Goal: Task Accomplishment & Management: Complete application form

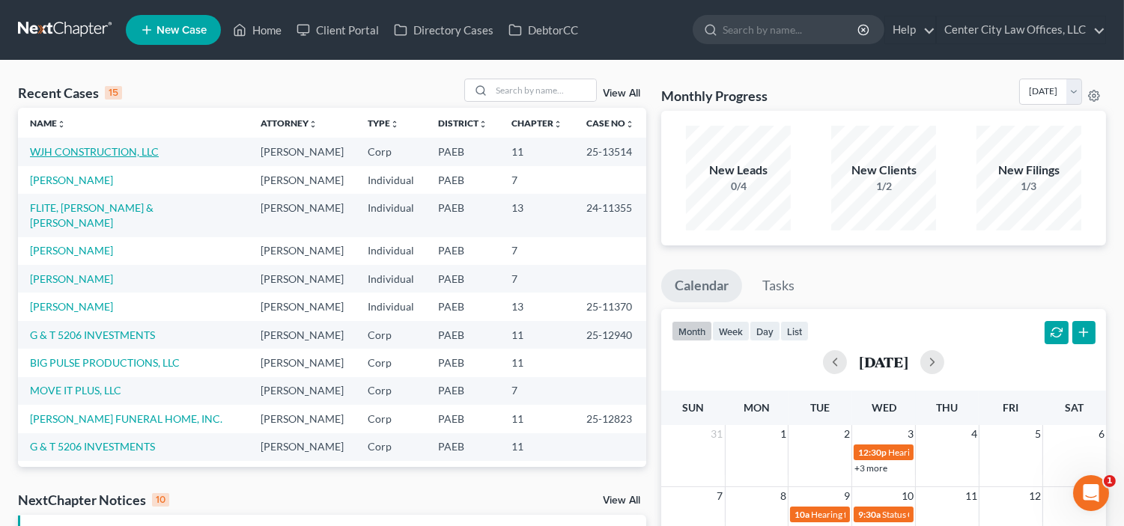
click at [114, 148] on link "WJH CONSTRUCTION, LLC" at bounding box center [94, 151] width 129 height 13
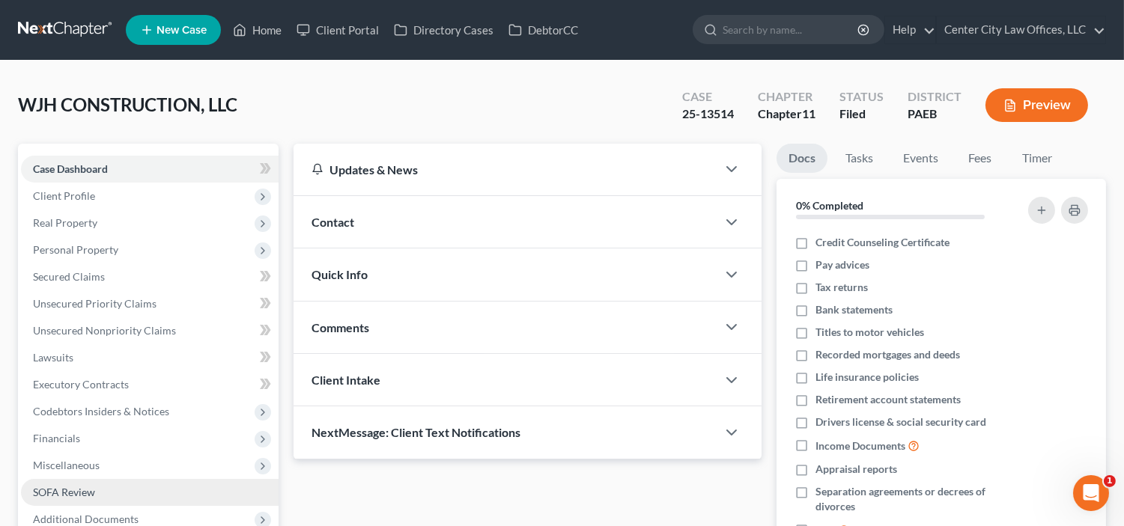
click at [75, 499] on link "SOFA Review" at bounding box center [150, 492] width 258 height 27
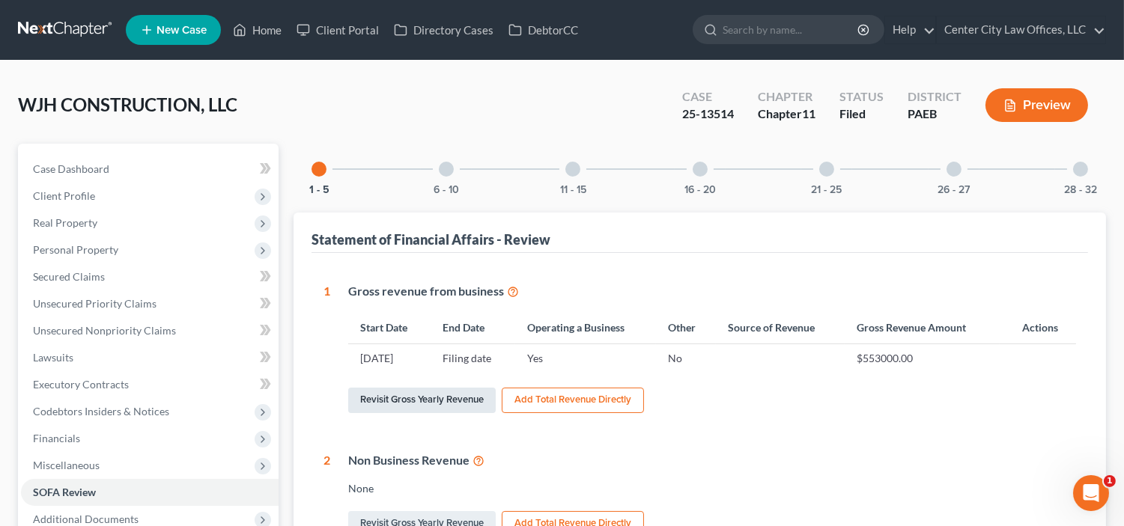
click at [461, 398] on link "Revisit Gross Yearly Revenue" at bounding box center [422, 400] width 148 height 25
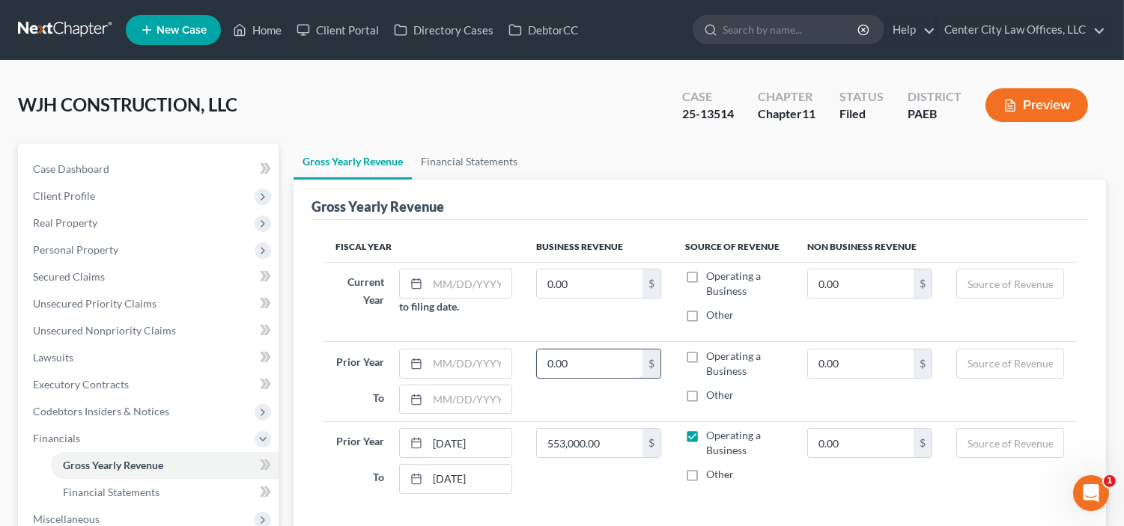
click at [577, 369] on input "0.00" at bounding box center [590, 364] width 106 height 28
type input "554,000"
click at [497, 361] on input "text" at bounding box center [469, 364] width 83 height 28
type input "1"
type input "[DATE]"
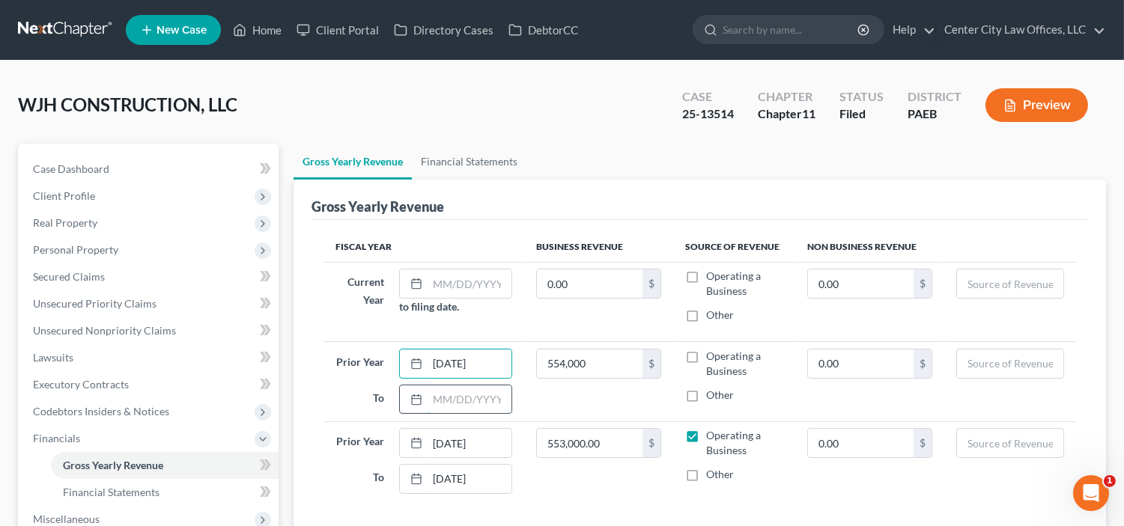
click at [470, 395] on input "text" at bounding box center [469, 400] width 83 height 28
type input "[DATE]"
click at [481, 286] on input "text" at bounding box center [469, 284] width 83 height 28
click at [592, 282] on input "0.00" at bounding box center [590, 284] width 106 height 28
click at [502, 285] on input "237000" at bounding box center [469, 284] width 83 height 28
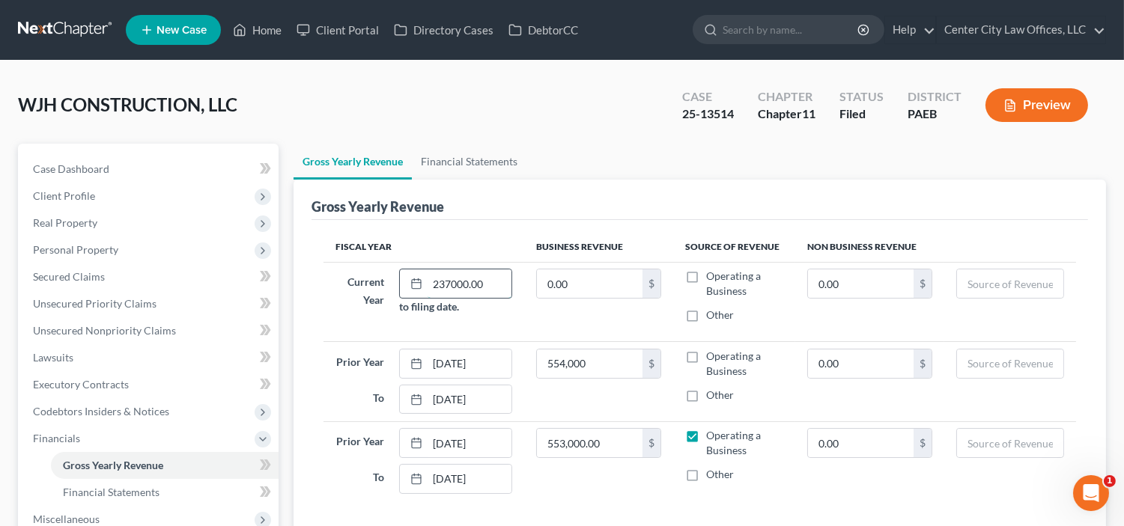
type input "237000.00"
type input "237,000.00"
click at [485, 281] on input "237000.00" at bounding box center [469, 284] width 83 height 28
type input "2"
type input "[DATE]"
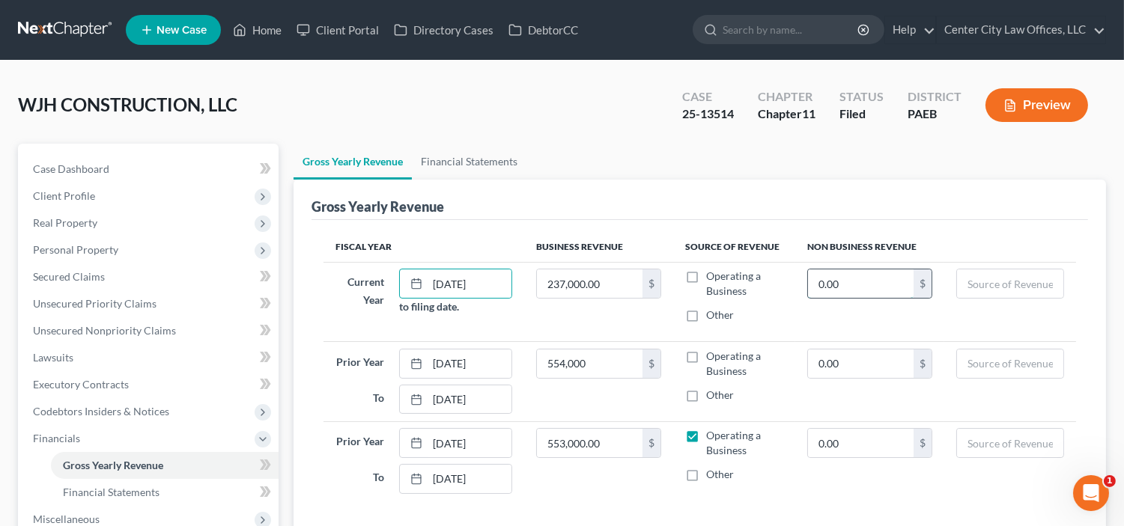
click at [849, 291] on input "0.00" at bounding box center [861, 284] width 106 height 28
click at [612, 359] on input "554,000" at bounding box center [590, 364] width 106 height 28
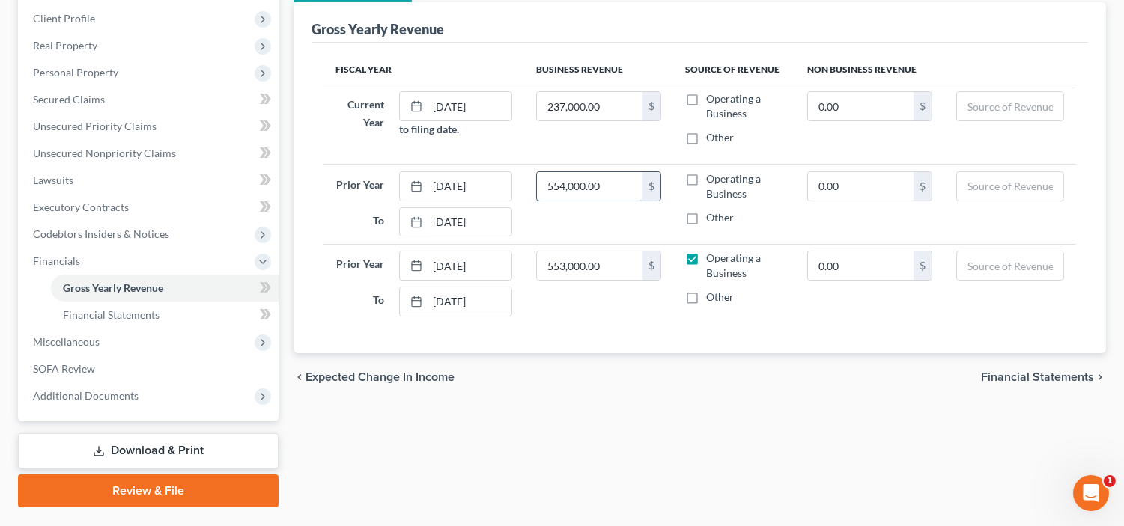
scroll to position [213, 0]
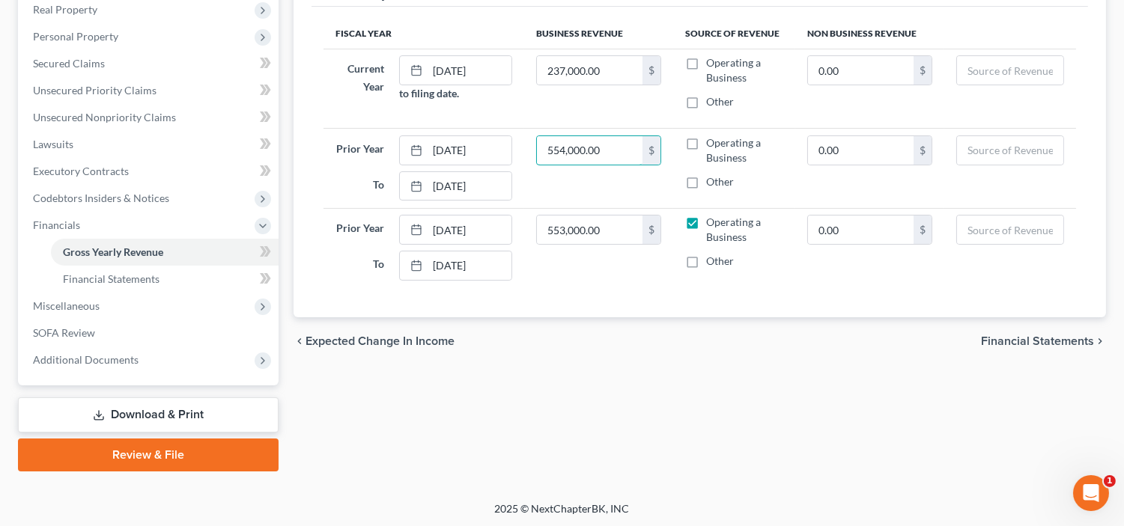
type input "554,000.00"
click at [1005, 332] on div "chevron_left Expected Change in Income Financial Statements chevron_right" at bounding box center [700, 341] width 812 height 48
click at [1005, 335] on span "Financial Statements" at bounding box center [1037, 341] width 113 height 12
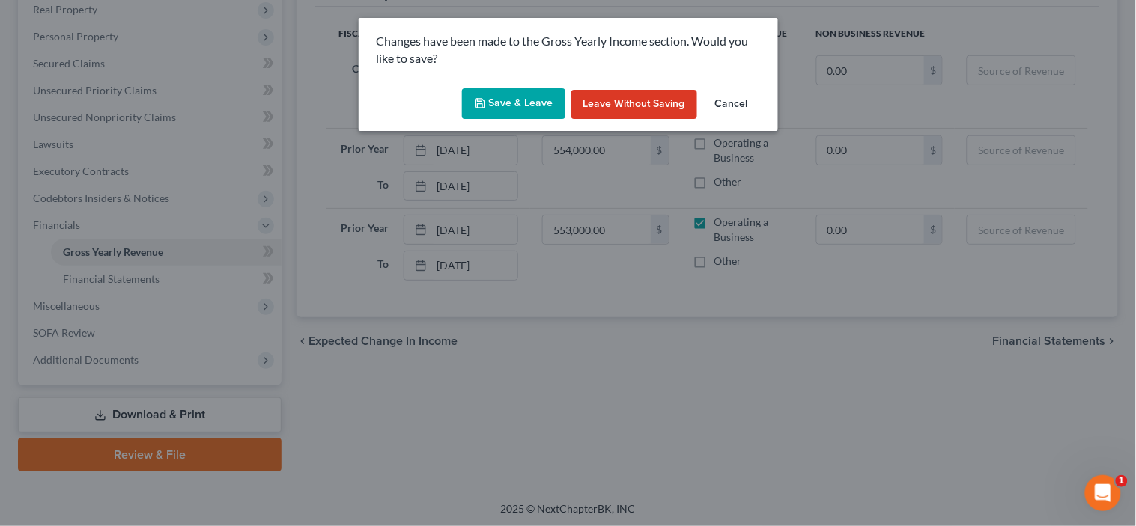
click at [533, 100] on button "Save & Leave" at bounding box center [513, 103] width 103 height 31
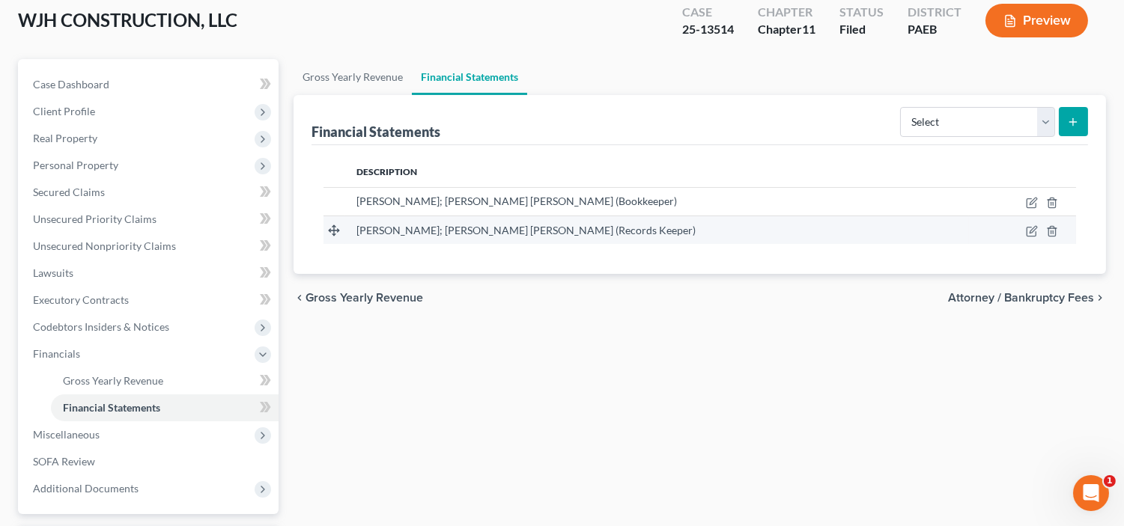
scroll to position [213, 0]
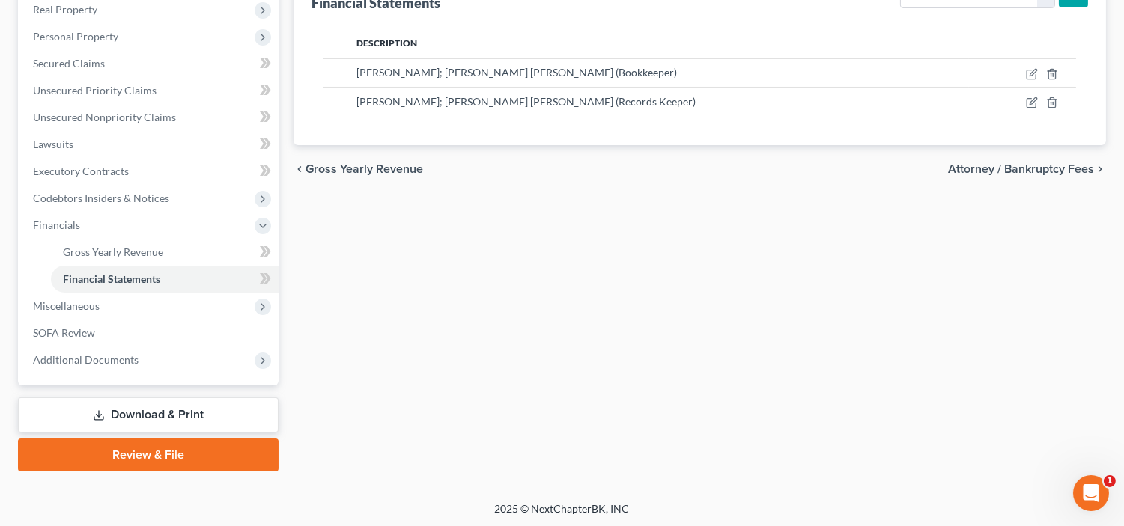
click at [145, 461] on link "Review & File" at bounding box center [148, 455] width 261 height 33
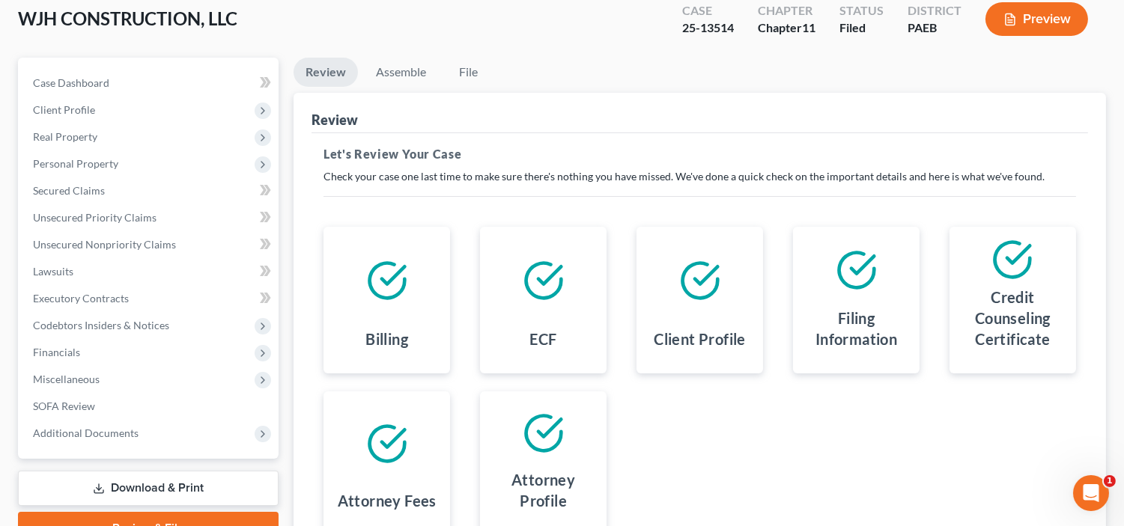
scroll to position [234, 0]
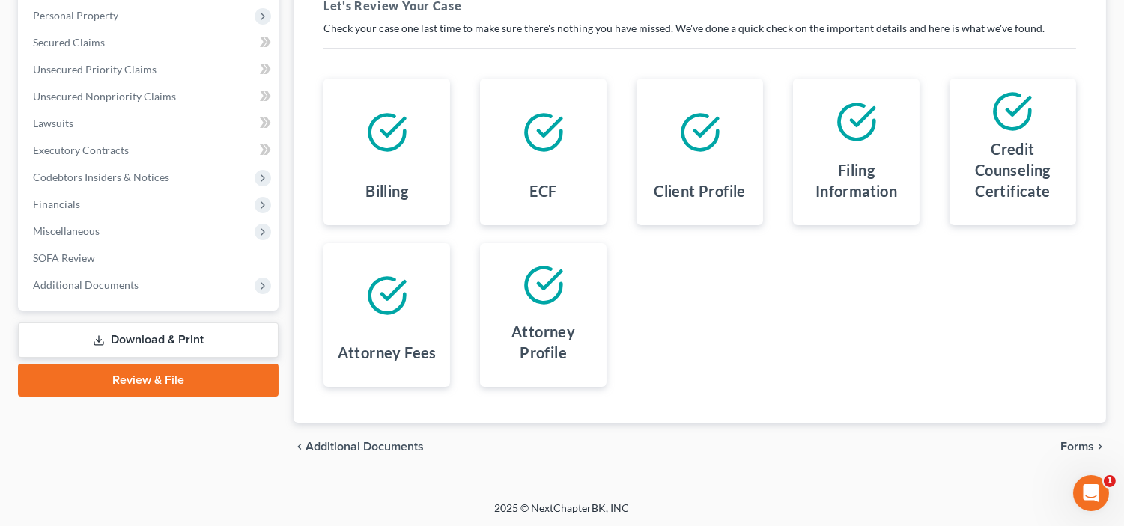
click at [1072, 441] on span "Forms" at bounding box center [1077, 447] width 34 height 12
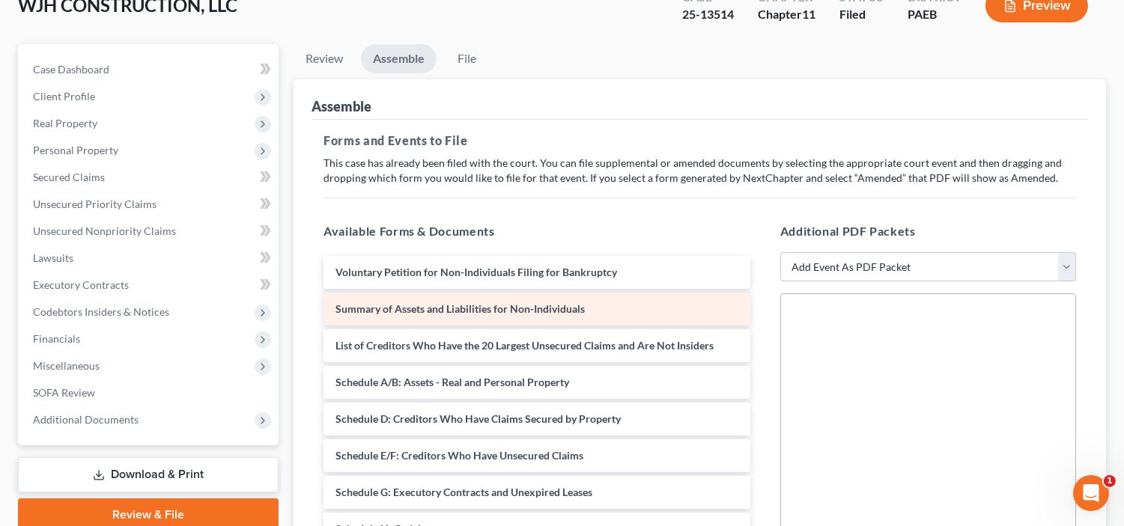
scroll to position [68, 0]
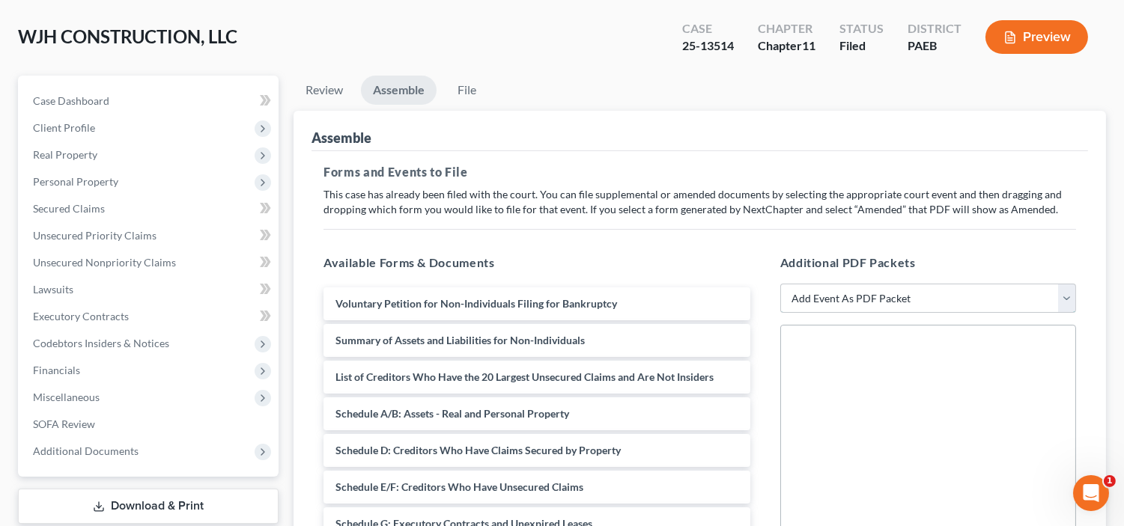
click at [826, 307] on select "Add Event As PDF Packet Amended Matrix List of Creditors (Fee) Certificate of C…" at bounding box center [928, 299] width 296 height 30
select select "6"
click at [780, 284] on select "Add Event As PDF Packet Amended Matrix List of Creditors (Fee) Certificate of C…" at bounding box center [928, 299] width 296 height 30
select select
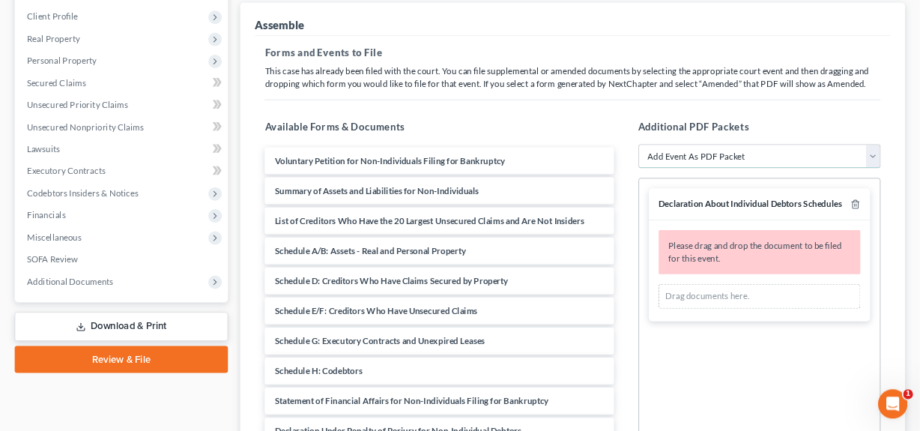
scroll to position [262, 0]
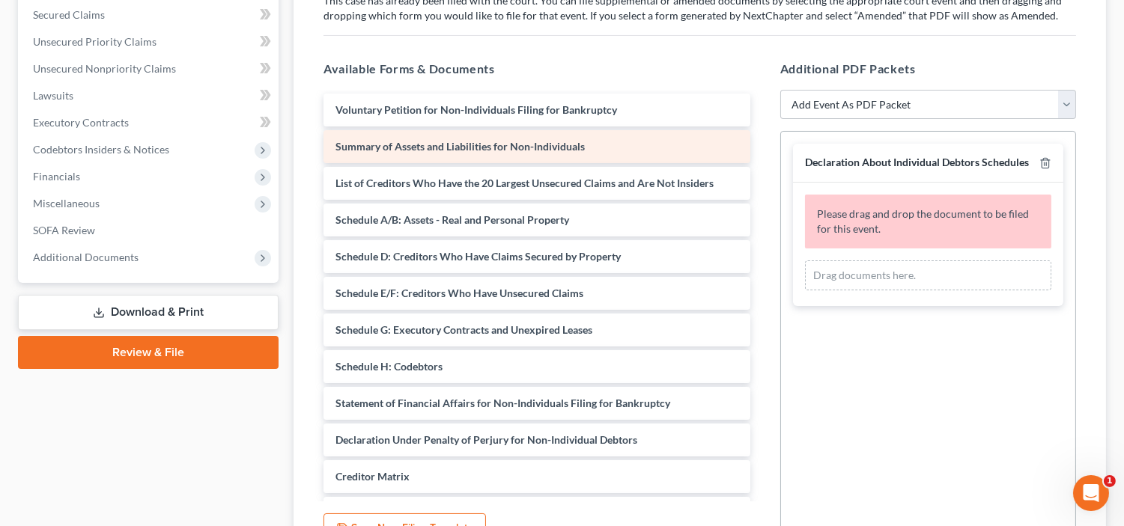
click at [580, 145] on span "Summary of Assets and Liabilities for Non-Individuals" at bounding box center [459, 146] width 249 height 13
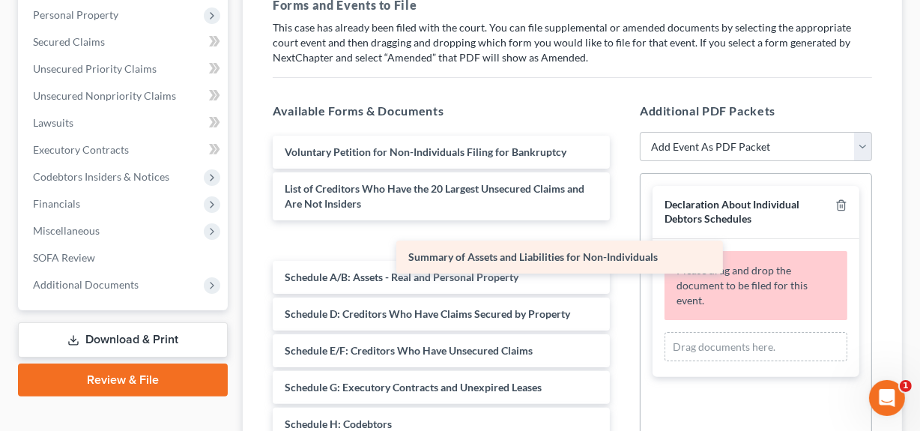
drag, startPoint x: 445, startPoint y: 185, endPoint x: 580, endPoint y: 262, distance: 155.9
click at [580, 262] on div "Summary of Assets and Liabilities for Non-Individuals Voluntary Petition for No…" at bounding box center [441, 424] width 361 height 577
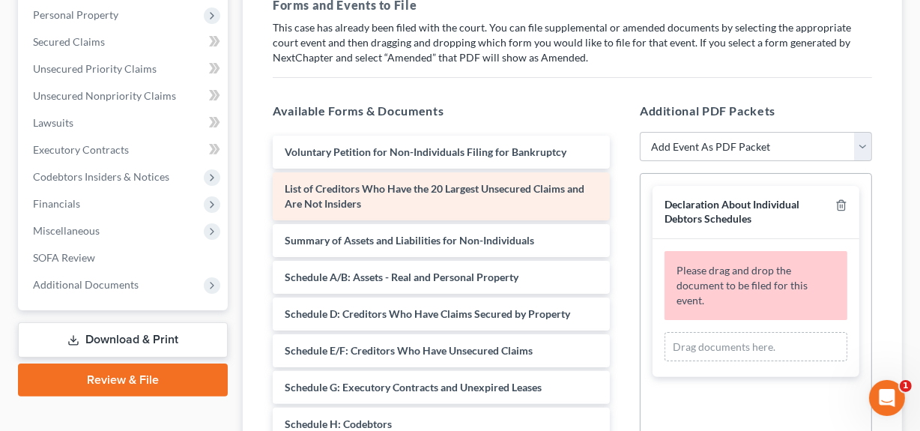
click at [516, 183] on span "List of Creditors Who Have the 20 Largest Unsecured Claims and Are Not Insiders" at bounding box center [435, 196] width 300 height 28
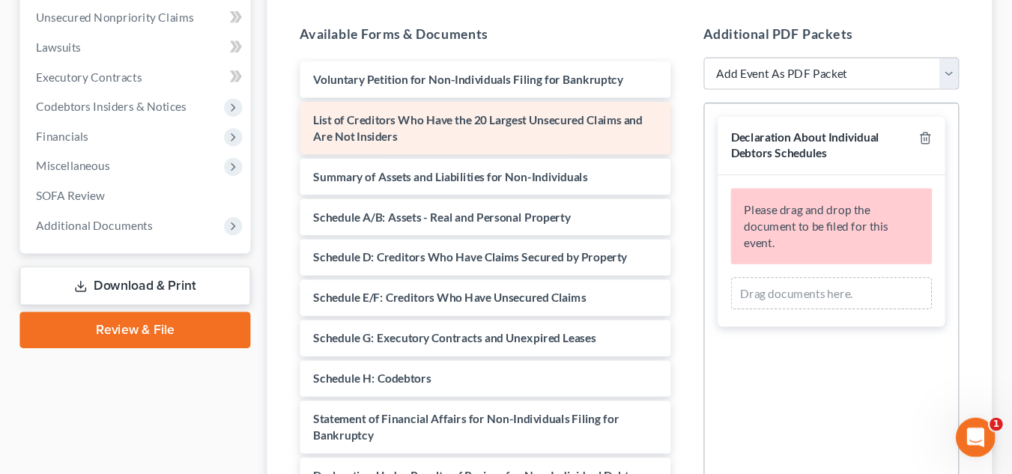
scroll to position [341, 0]
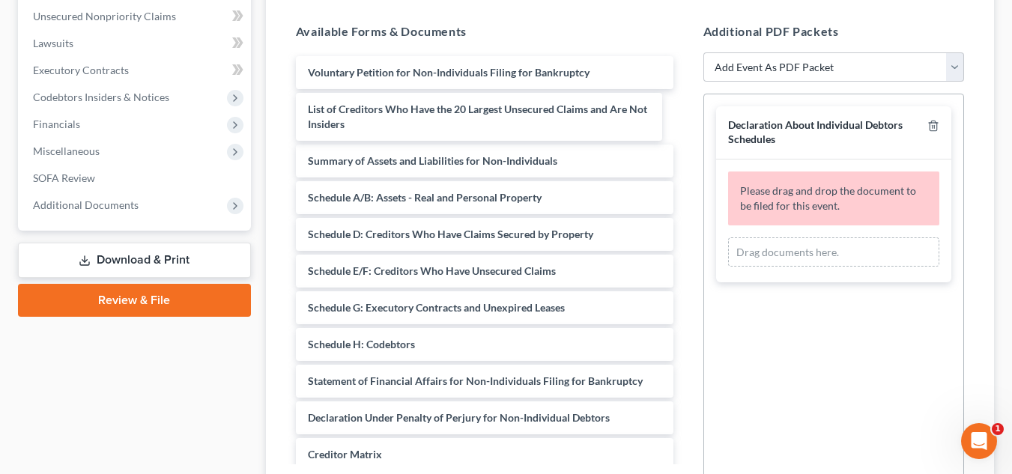
drag, startPoint x: 569, startPoint y: 120, endPoint x: 626, endPoint y: 132, distance: 58.2
click at [626, 132] on div "List of Creditors Who Have the 20 Largest Unsecured Claims and Are Not Insiders…" at bounding box center [484, 337] width 401 height 562
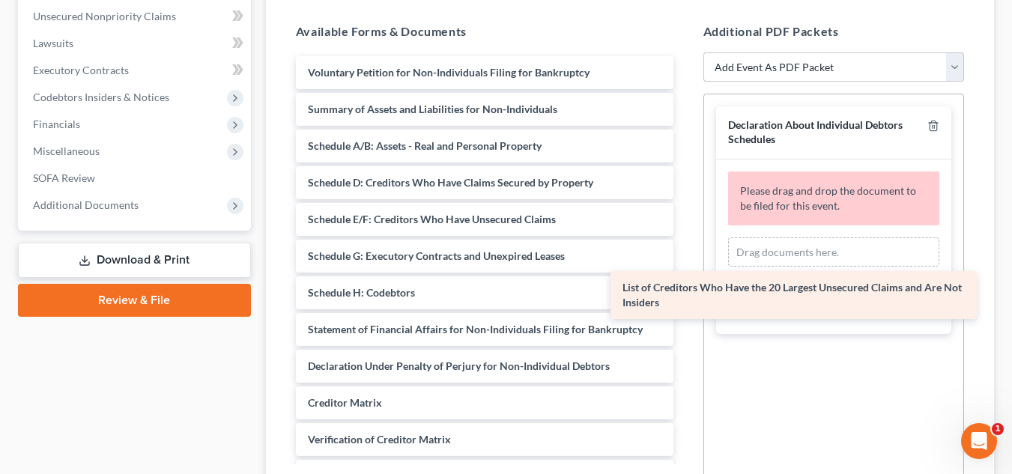
drag, startPoint x: 625, startPoint y: 130, endPoint x: 939, endPoint y: 309, distance: 361.5
click at [685, 309] on div "List of Creditors Who Have the 20 Largest Unsecured Claims and Are Not Insiders…" at bounding box center [484, 311] width 401 height 510
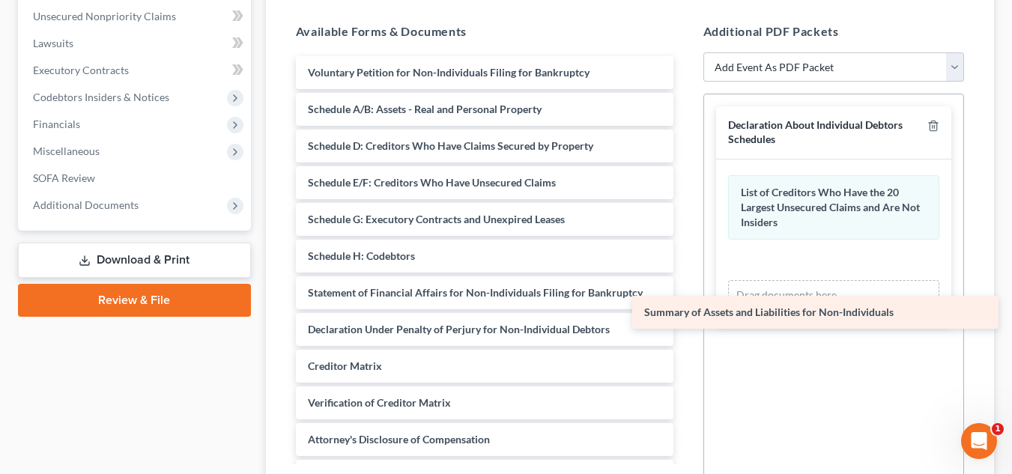
drag, startPoint x: 571, startPoint y: 114, endPoint x: 908, endPoint y: 317, distance: 392.7
click at [685, 317] on div "Summary of Assets and Liabilities for Non-Individuals Voluntary Petition for No…" at bounding box center [484, 292] width 401 height 473
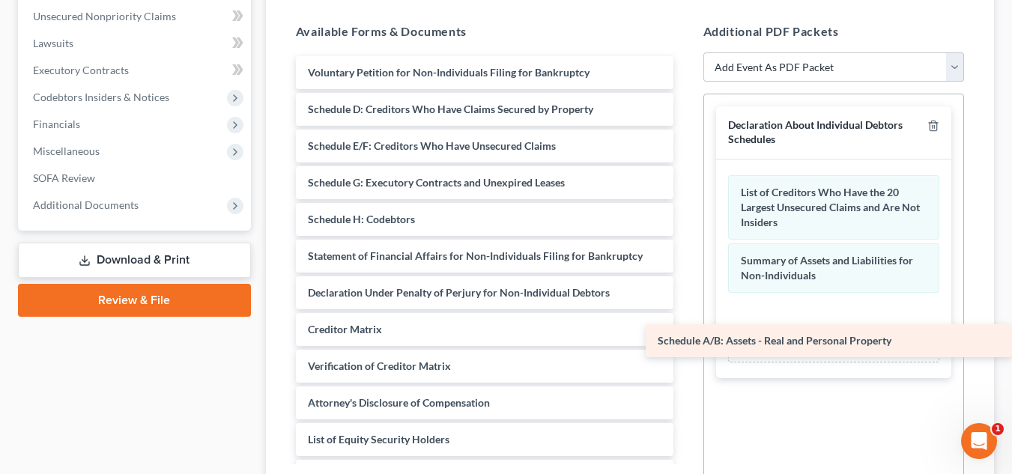
drag, startPoint x: 595, startPoint y: 112, endPoint x: 973, endPoint y: 343, distance: 442.7
click at [685, 343] on div "Schedule A/B: Assets - Real and Personal Property Voluntary Petition for Non-In…" at bounding box center [484, 274] width 401 height 437
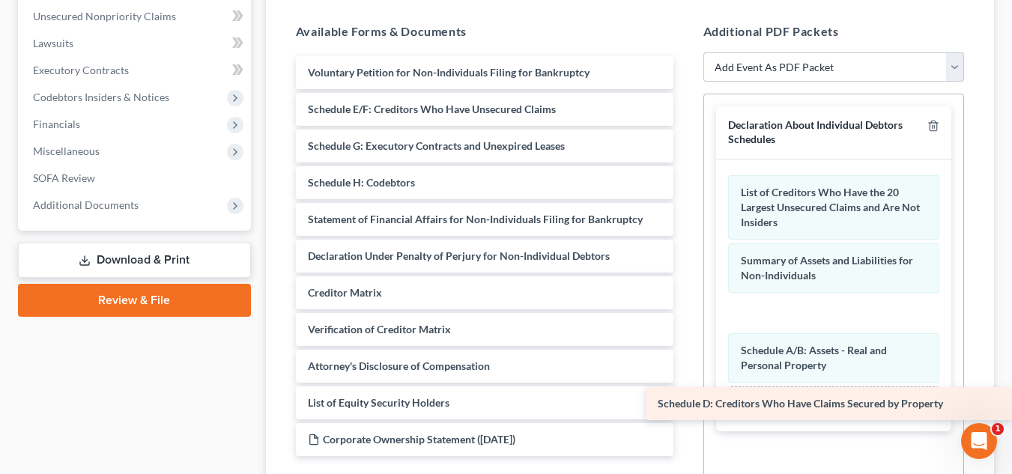
drag, startPoint x: 589, startPoint y: 106, endPoint x: 944, endPoint y: 400, distance: 461.1
click at [685, 400] on div "Schedule D: Creditors Who Have Claims Secured by Property Voluntary Petition fo…" at bounding box center [484, 256] width 401 height 400
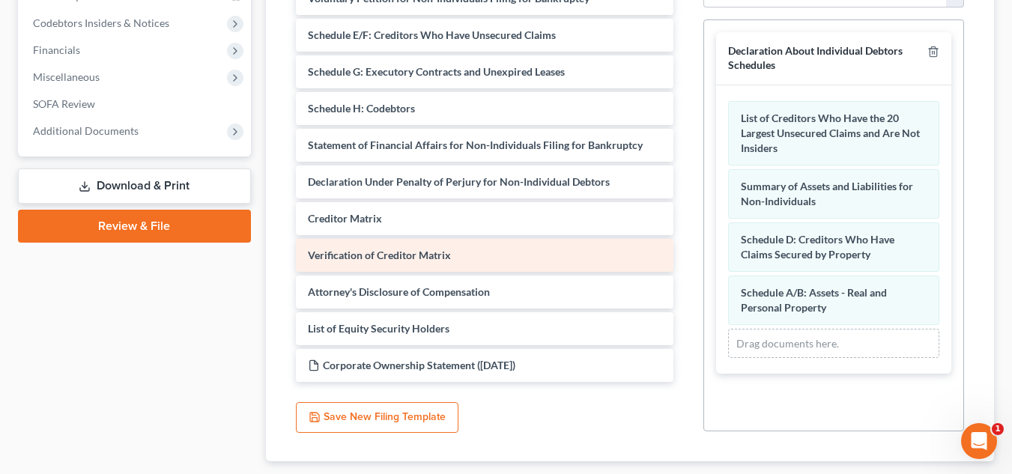
scroll to position [345, 0]
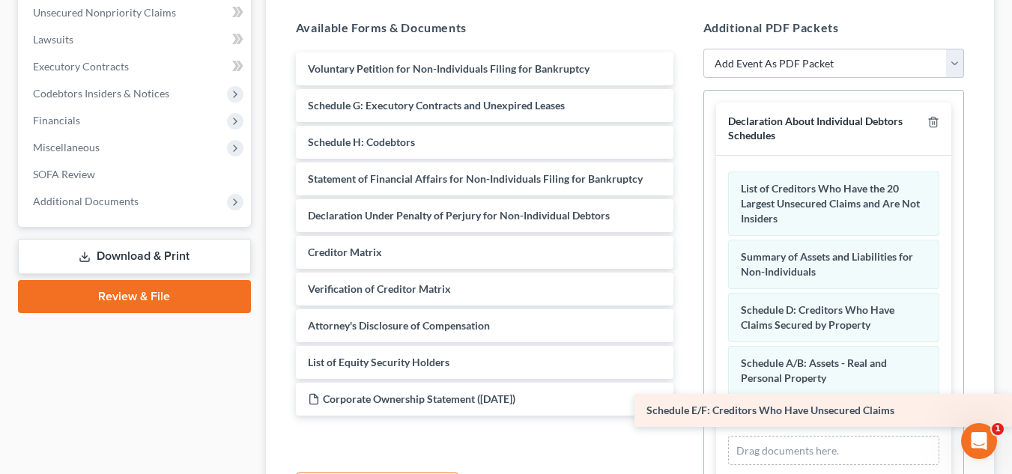
drag, startPoint x: 584, startPoint y: 111, endPoint x: 961, endPoint y: 416, distance: 485.1
click at [685, 416] on div "Schedule E/F: Creditors Who Have Unsecured Claims Voluntary Petition for Non-In…" at bounding box center [484, 233] width 401 height 363
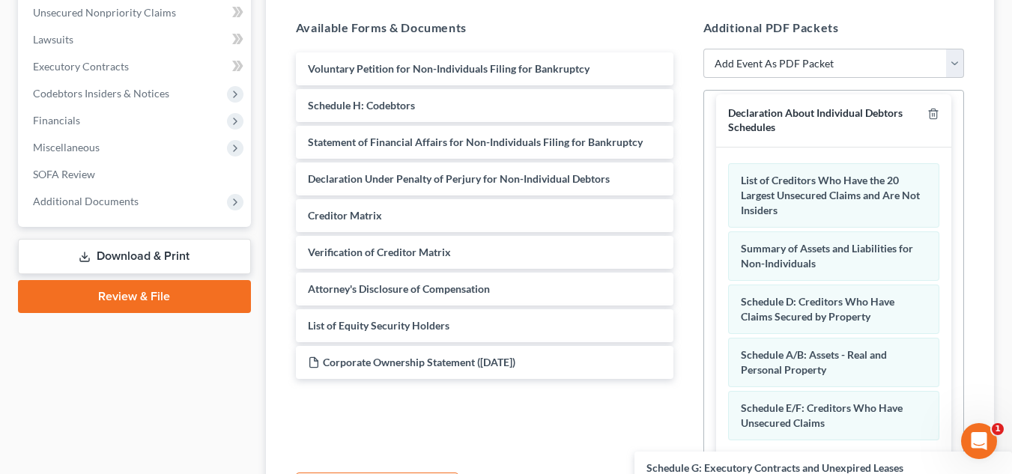
drag, startPoint x: 499, startPoint y: 112, endPoint x: 884, endPoint y: 475, distance: 528.7
click at [884, 475] on html "Home New Case Client Portal Directory Cases DebtorCC Center City Law Offices, L…" at bounding box center [506, 146] width 1012 height 982
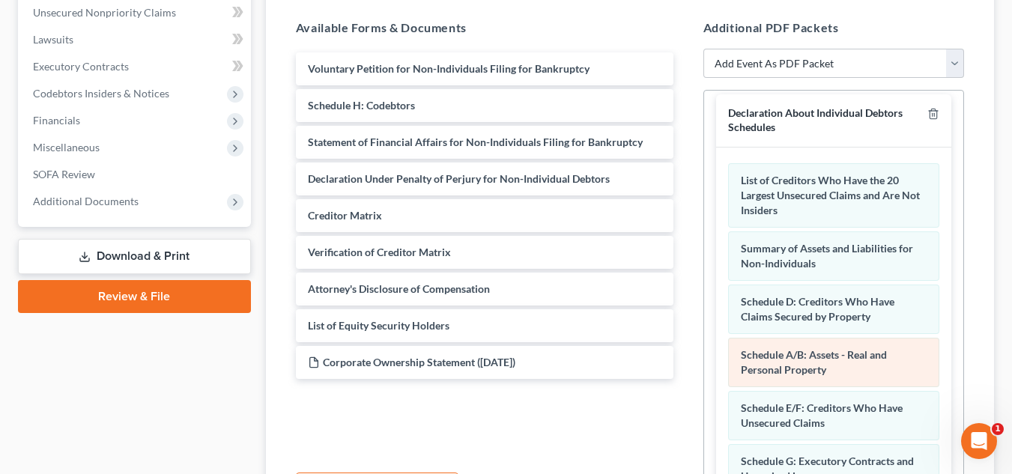
scroll to position [61, 0]
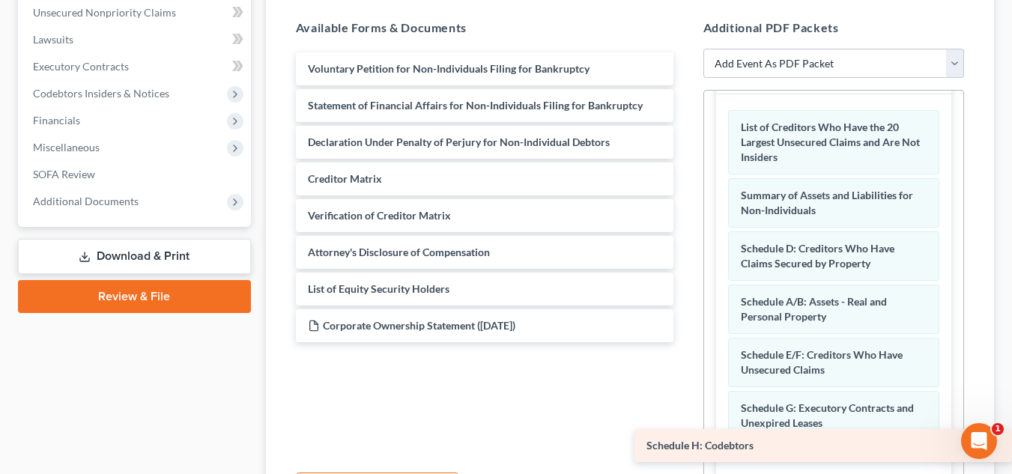
drag, startPoint x: 476, startPoint y: 100, endPoint x: 894, endPoint y: 440, distance: 538.7
click at [685, 342] on div "Schedule H: Codebtors Voluntary Petition for Non-Individuals Filing for Bankrup…" at bounding box center [484, 197] width 401 height 290
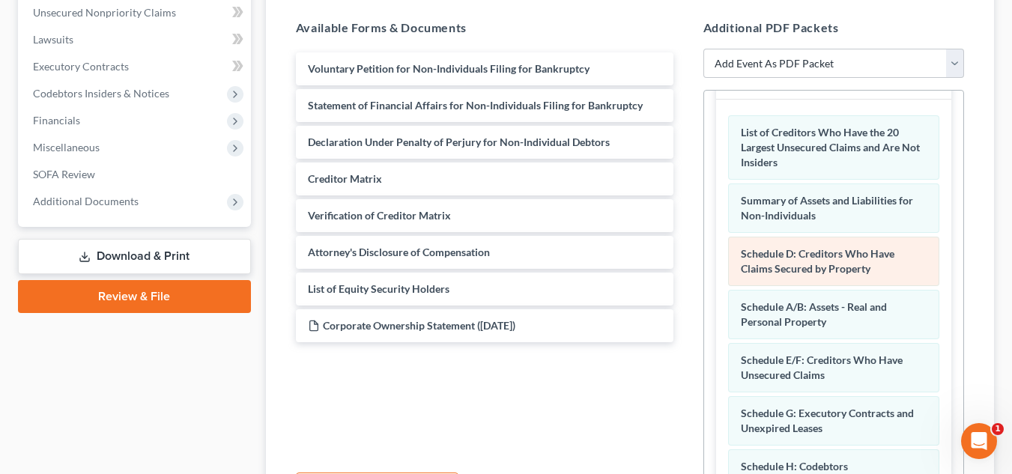
scroll to position [100, 0]
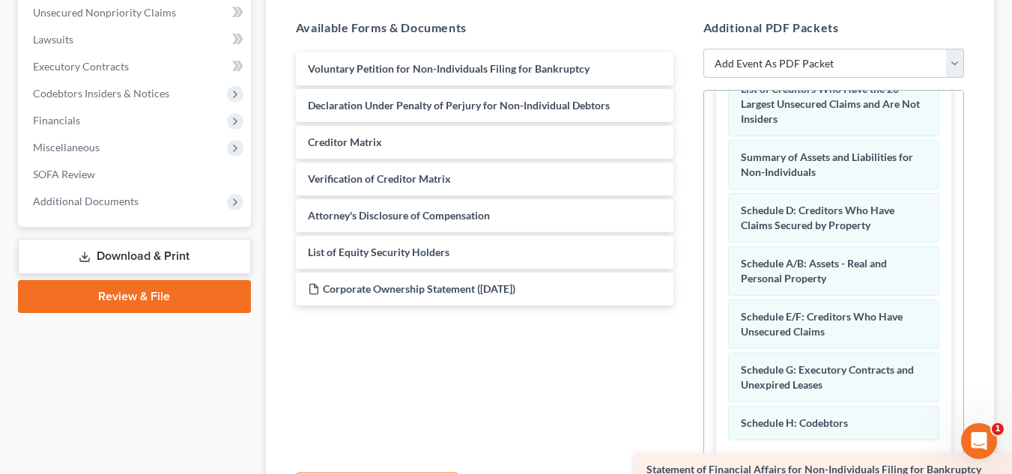
drag, startPoint x: 410, startPoint y: 103, endPoint x: 923, endPoint y: 467, distance: 629.5
click at [685, 306] on div "Statement of Financial Affairs for Non-Individuals Filing for Bankruptcy Volunt…" at bounding box center [484, 178] width 401 height 253
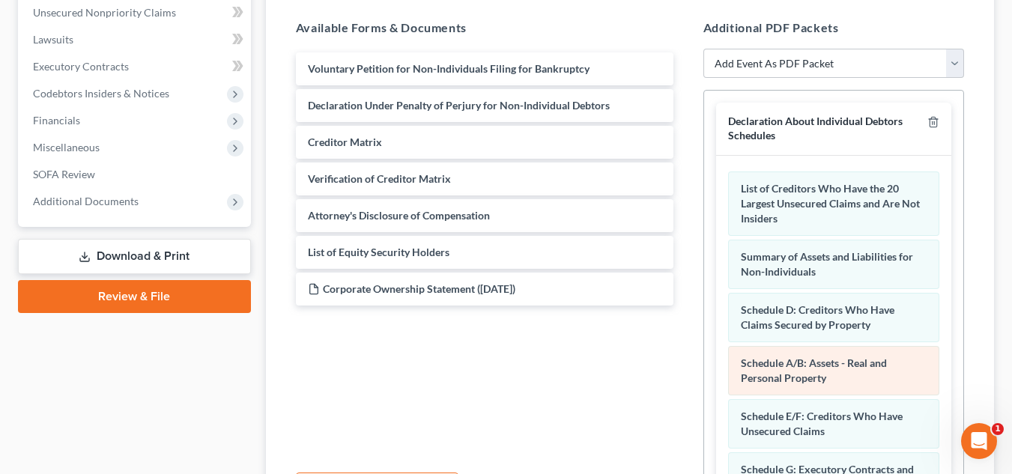
scroll to position [168, 0]
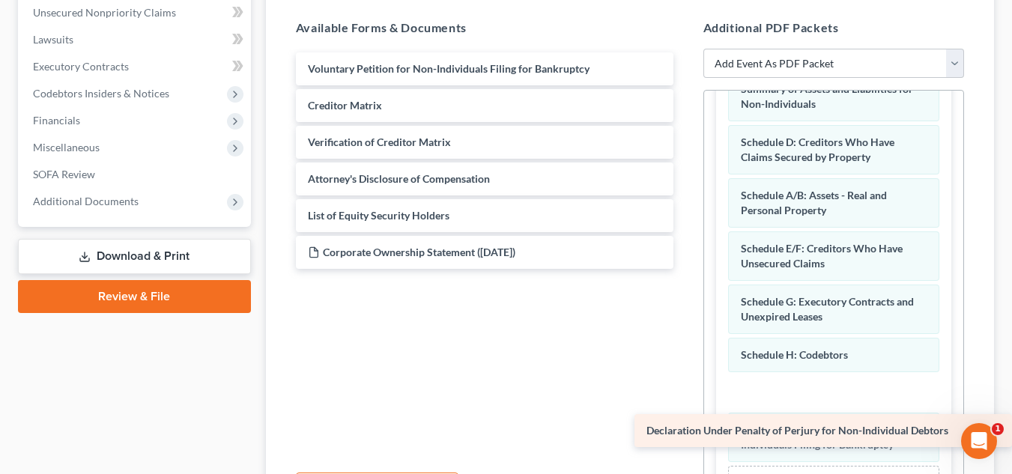
drag, startPoint x: 426, startPoint y: 99, endPoint x: 830, endPoint y: 424, distance: 518.2
click at [685, 269] on div "Declaration Under Penalty of Perjury for Non-Individual Debtors Voluntary Petit…" at bounding box center [484, 160] width 401 height 216
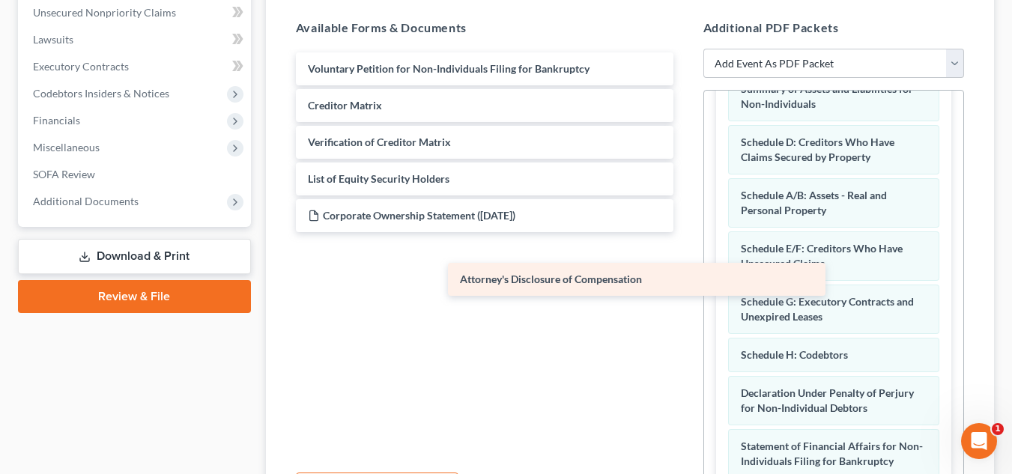
drag, startPoint x: 493, startPoint y: 175, endPoint x: 648, endPoint y: 277, distance: 185.5
click at [648, 269] on div "Attorney's Disclosure of Compensation Voluntary Petition for Non-Individuals Fi…" at bounding box center [484, 160] width 401 height 216
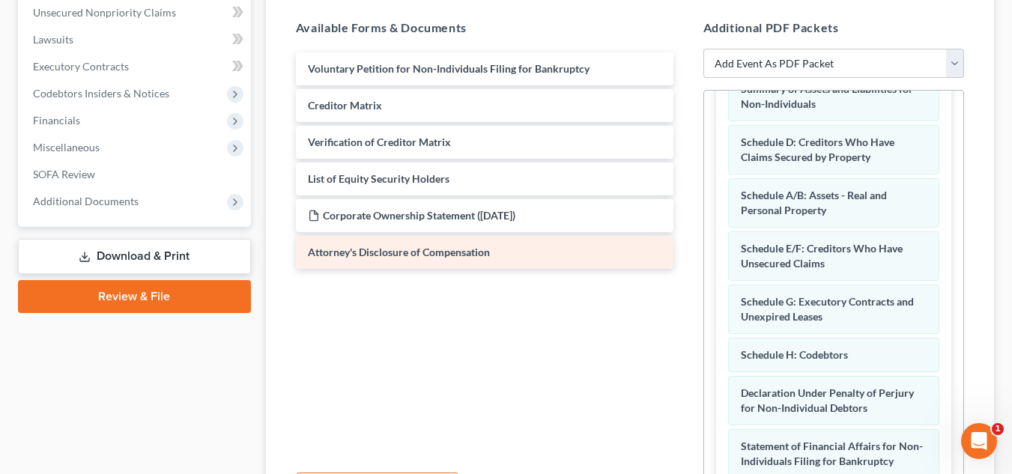
click at [648, 277] on div "Attorney's Disclosure of Compensation Voluntary Petition for Non-Individuals Fi…" at bounding box center [484, 255] width 401 height 412
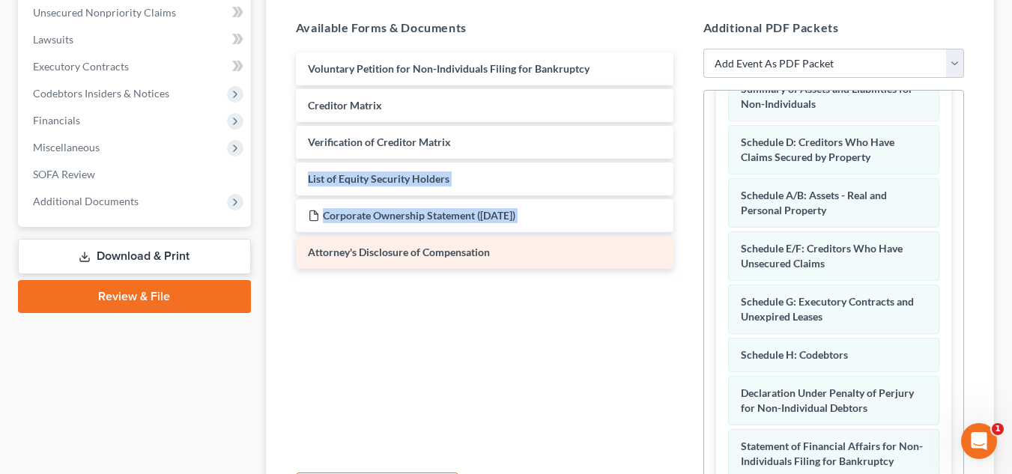
click at [648, 277] on div "Attorney's Disclosure of Compensation Voluntary Petition for Non-Individuals Fi…" at bounding box center [484, 255] width 401 height 412
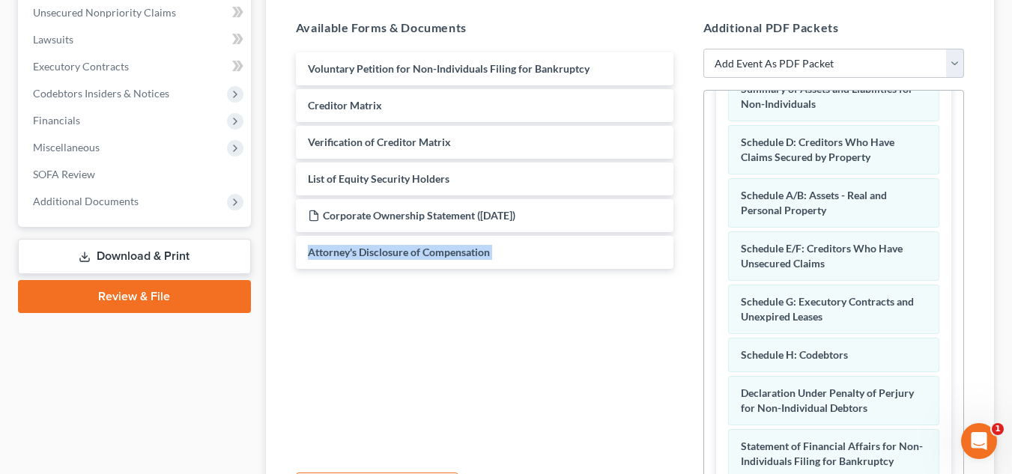
click at [648, 277] on div "Voluntary Petition for Non-Individuals Filing for Bankruptcy Creditor Matrix Ve…" at bounding box center [484, 255] width 401 height 412
drag, startPoint x: 648, startPoint y: 277, endPoint x: 693, endPoint y: 286, distance: 46.6
click at [693, 286] on div "Available Forms & Documents Voluntary Petition for Non-Individuals Filing for B…" at bounding box center [630, 261] width 698 height 508
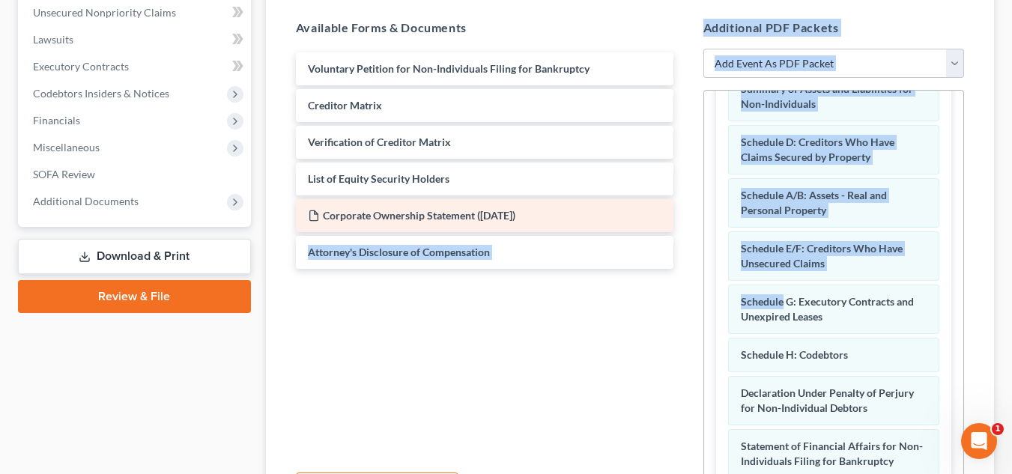
click at [557, 200] on div "Corporate Ownership Statement ([DATE])" at bounding box center [484, 215] width 377 height 33
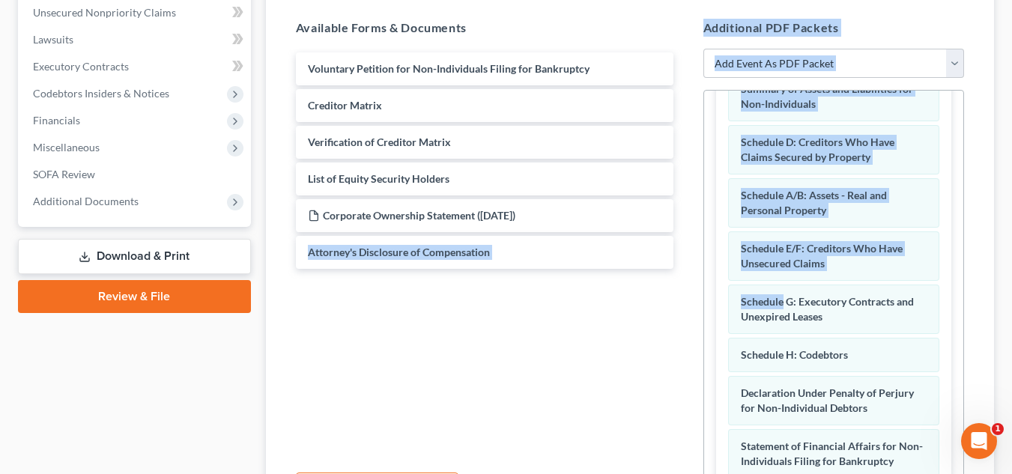
click at [127, 391] on div "Case Dashboard Payments Invoices Payments Payments Credit Report Client Profile" at bounding box center [134, 203] width 248 height 755
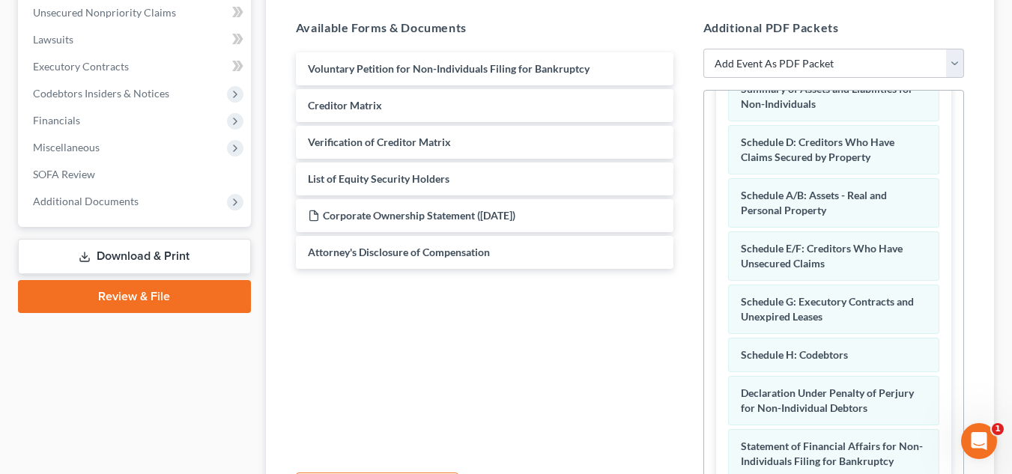
click at [127, 391] on div "Case Dashboard Payments Invoices Payments Payments Credit Report Client Profile" at bounding box center [134, 203] width 248 height 755
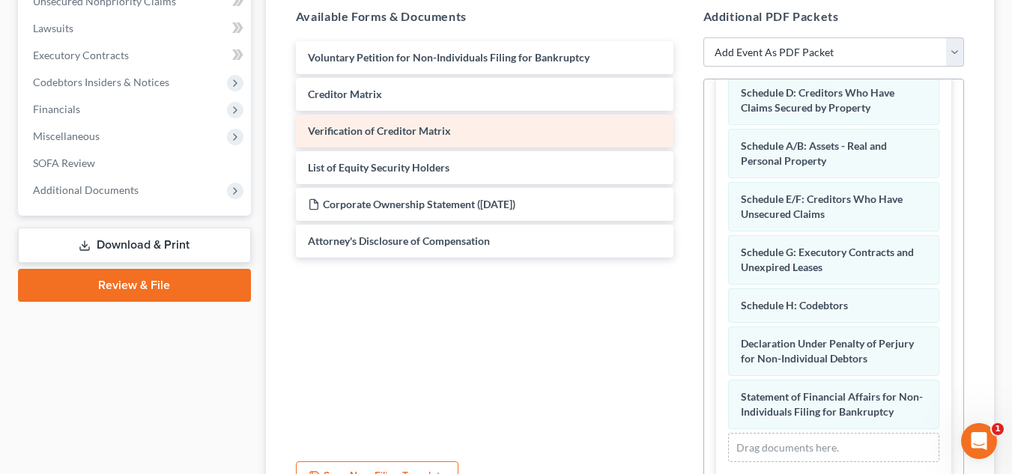
scroll to position [358, 0]
click at [517, 136] on div "Verification of Creditor Matrix" at bounding box center [484, 129] width 377 height 33
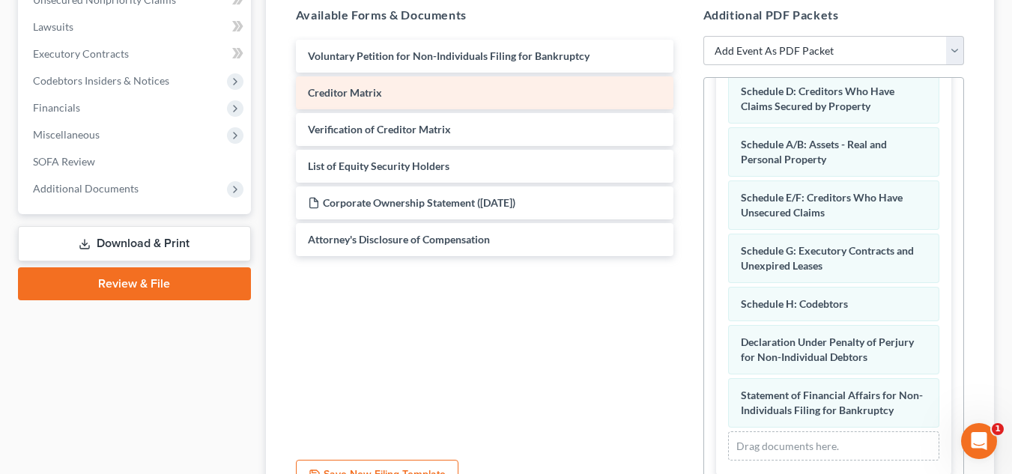
click at [499, 85] on div "Creditor Matrix" at bounding box center [484, 92] width 377 height 33
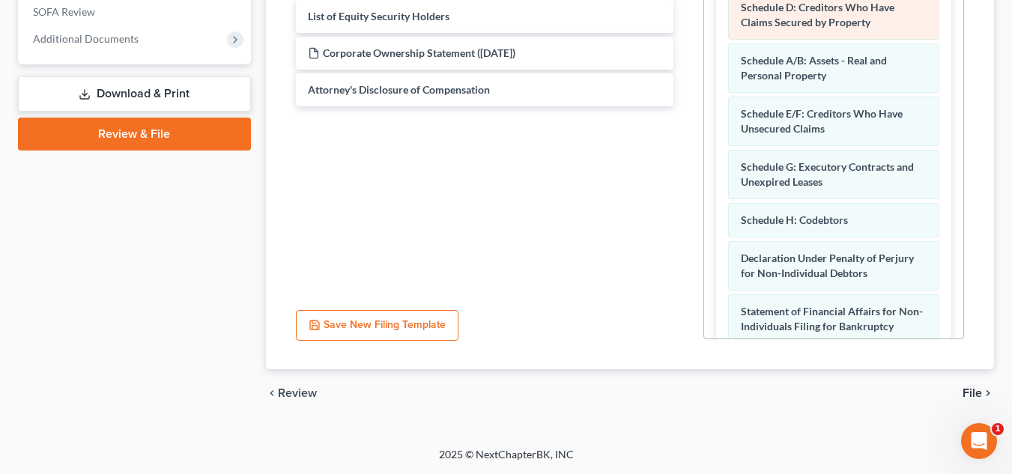
scroll to position [221, 0]
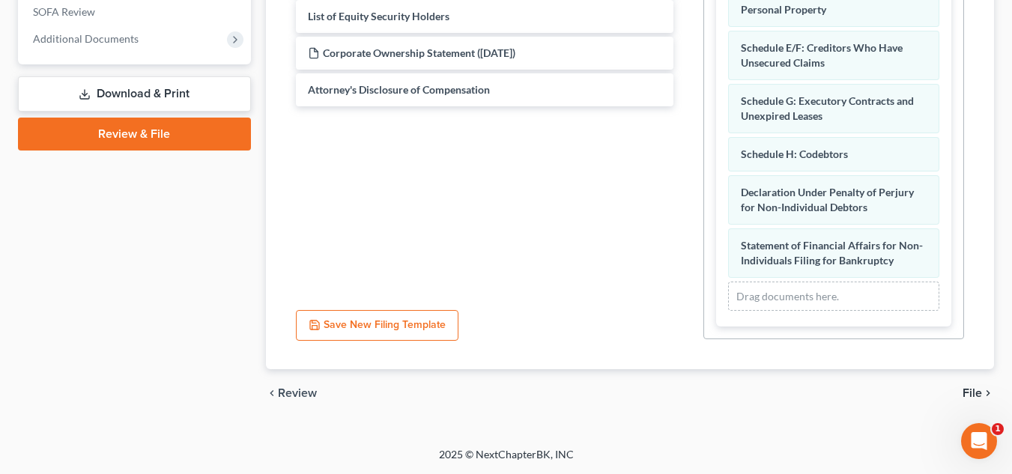
click at [981, 394] on span "File" at bounding box center [971, 393] width 19 height 12
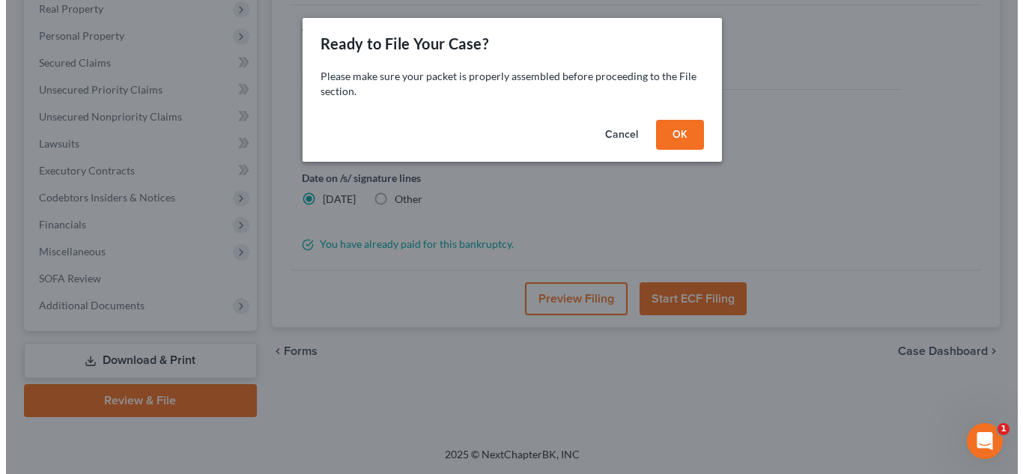
scroll to position [214, 0]
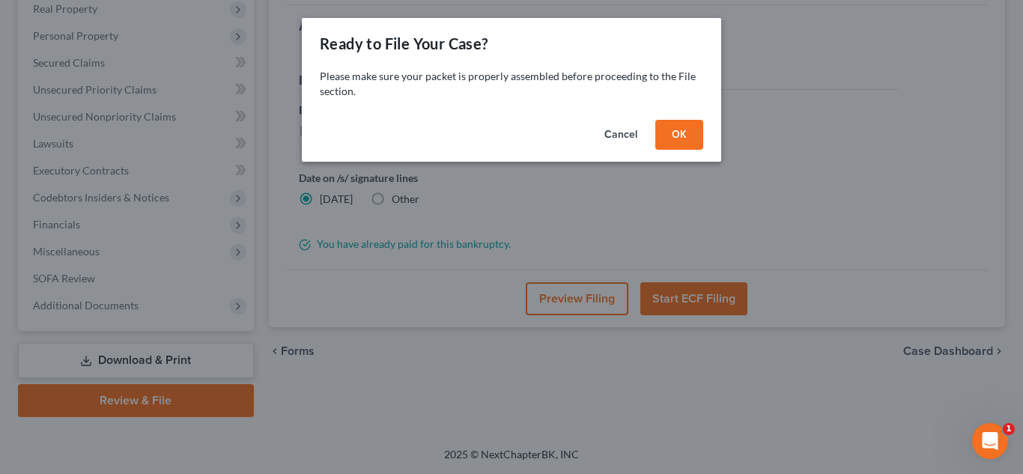
click at [670, 133] on button "OK" at bounding box center [679, 135] width 48 height 30
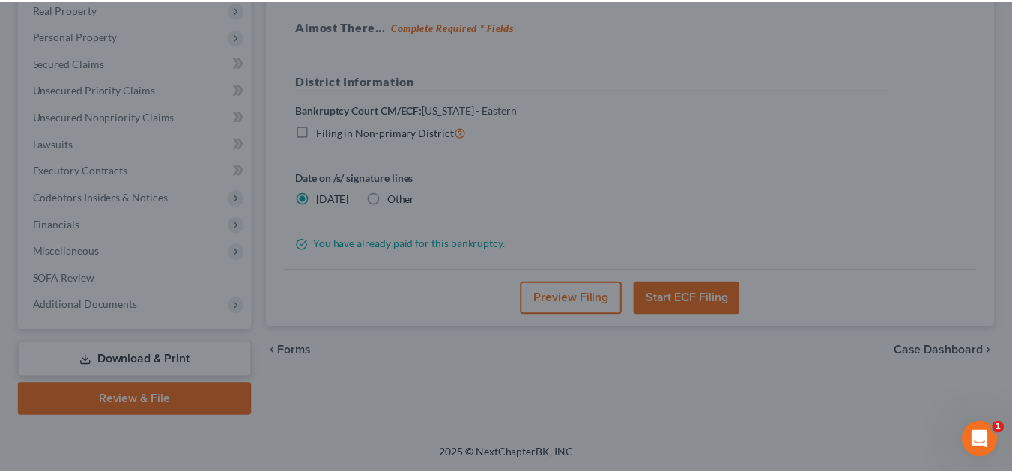
scroll to position [241, 0]
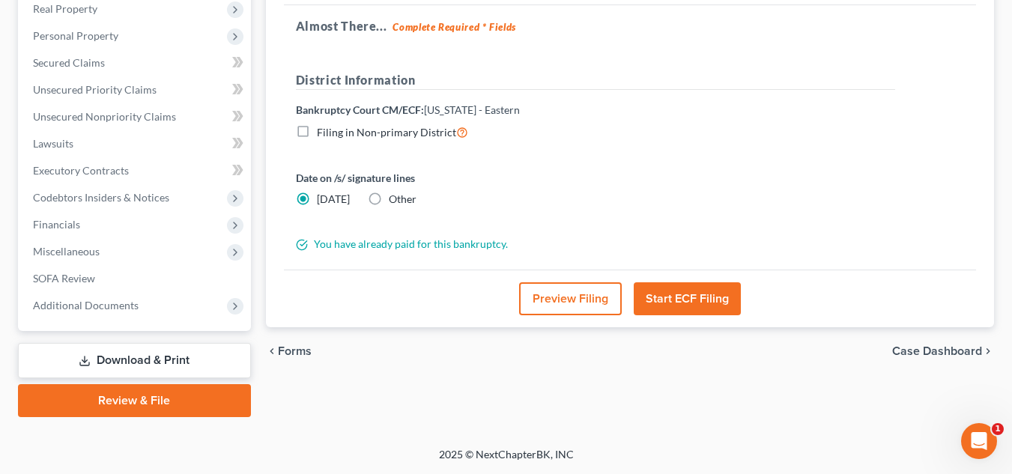
click at [687, 309] on button "Start ECF Filing" at bounding box center [686, 298] width 107 height 33
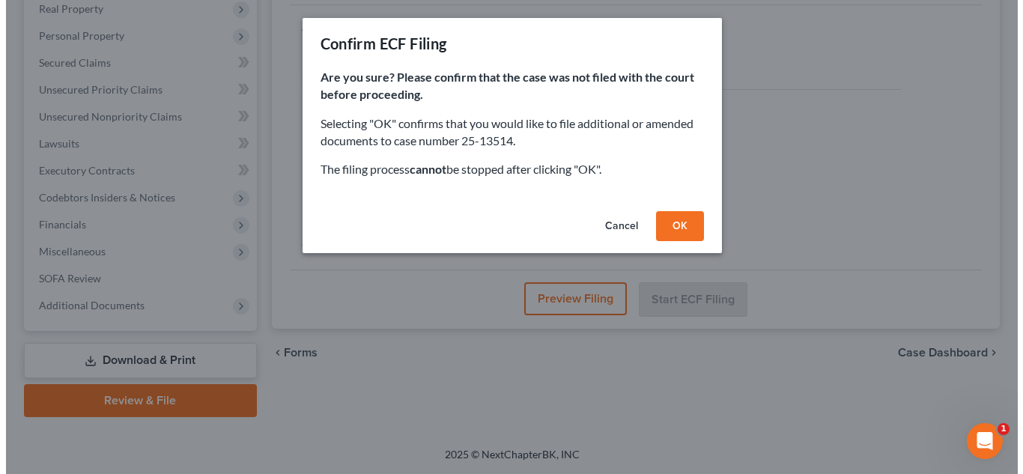
scroll to position [214, 0]
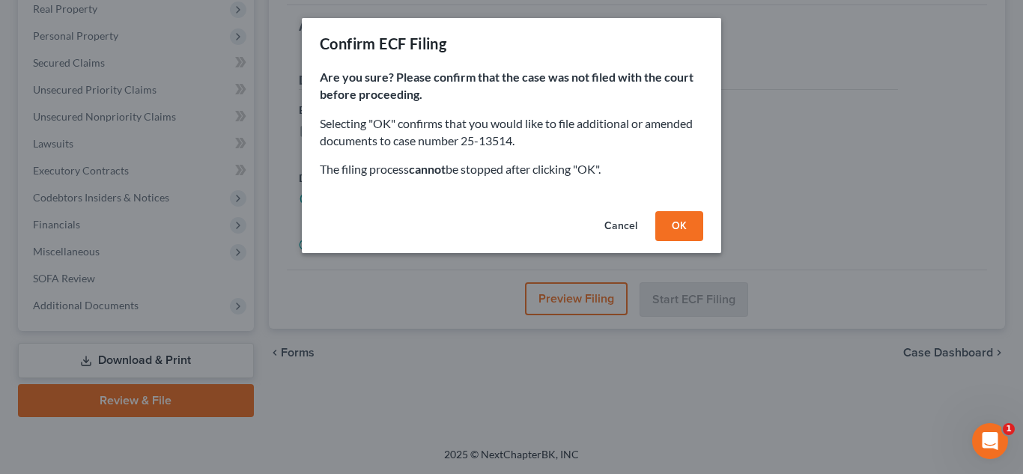
click at [672, 222] on button "OK" at bounding box center [679, 226] width 48 height 30
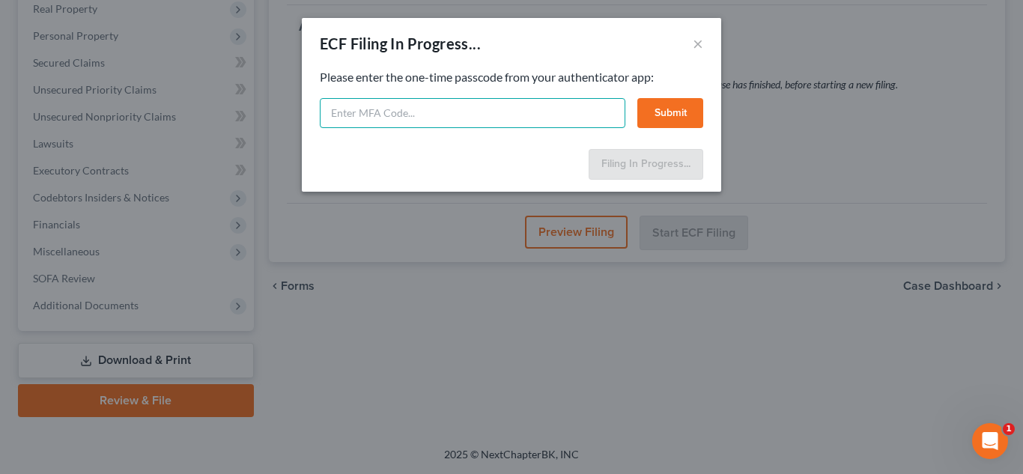
click at [565, 120] on input "text" at bounding box center [473, 113] width 306 height 30
type input "541534"
click at [675, 106] on button "Submit" at bounding box center [670, 113] width 66 height 30
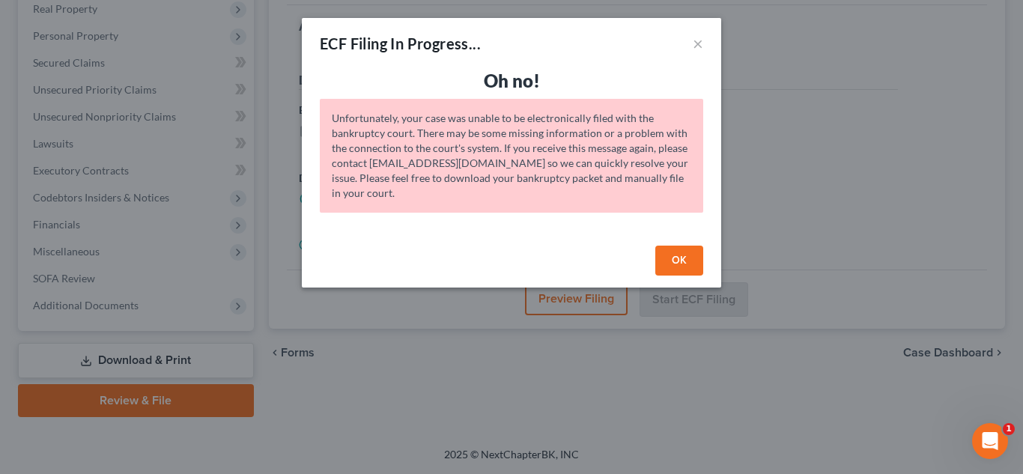
click at [693, 267] on button "OK" at bounding box center [679, 261] width 48 height 30
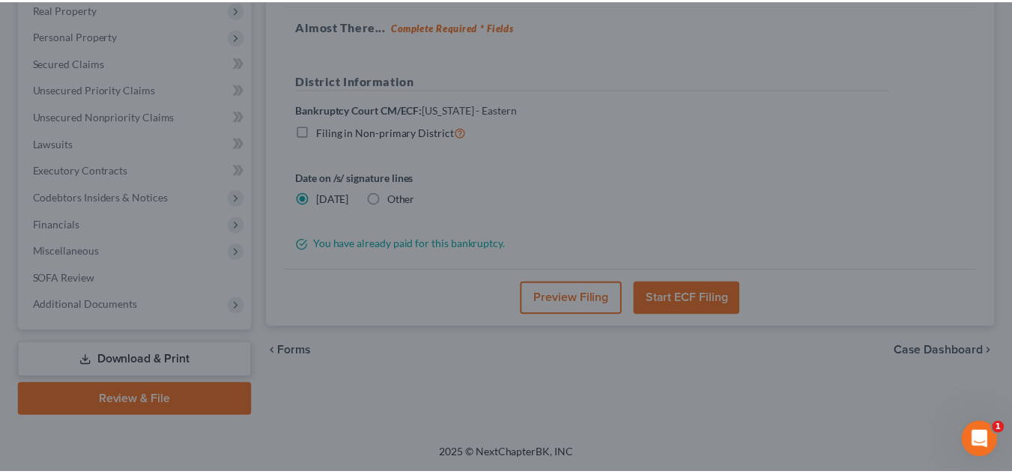
scroll to position [241, 0]
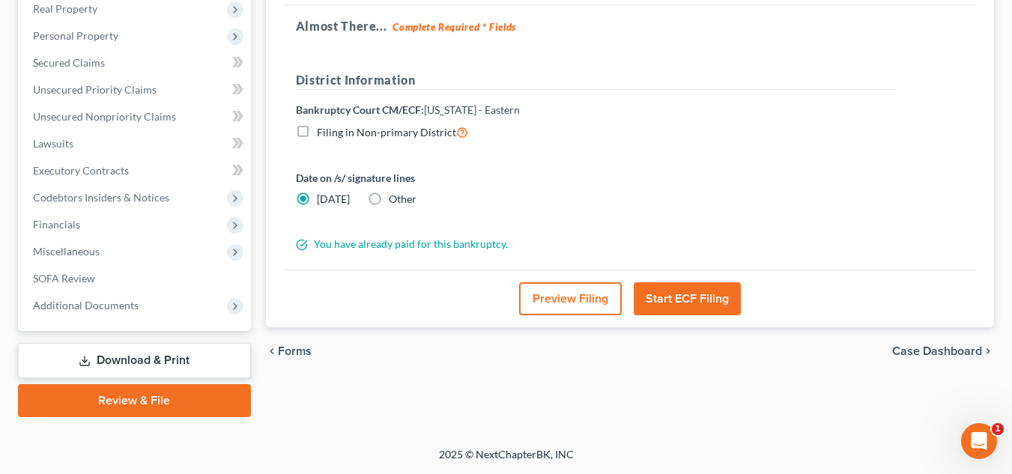
click at [669, 297] on button "Start ECF Filing" at bounding box center [686, 298] width 107 height 33
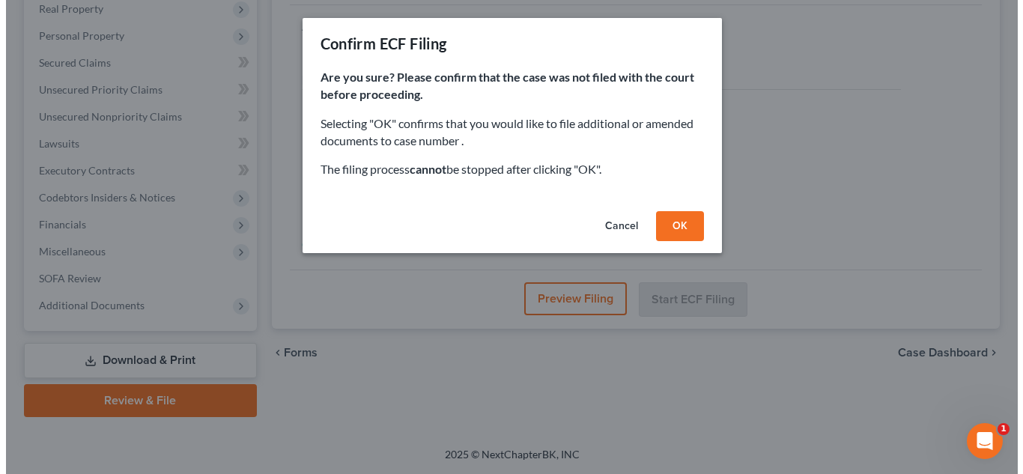
scroll to position [214, 0]
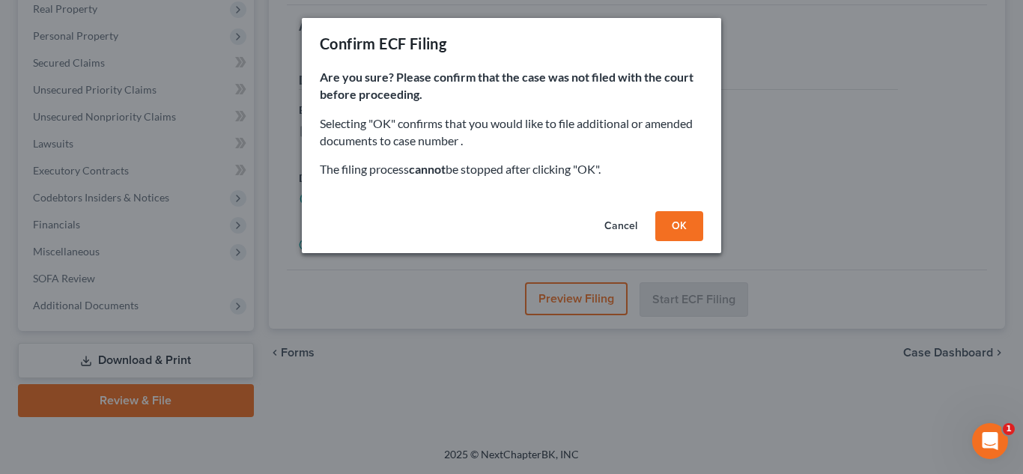
click at [683, 228] on button "OK" at bounding box center [679, 226] width 48 height 30
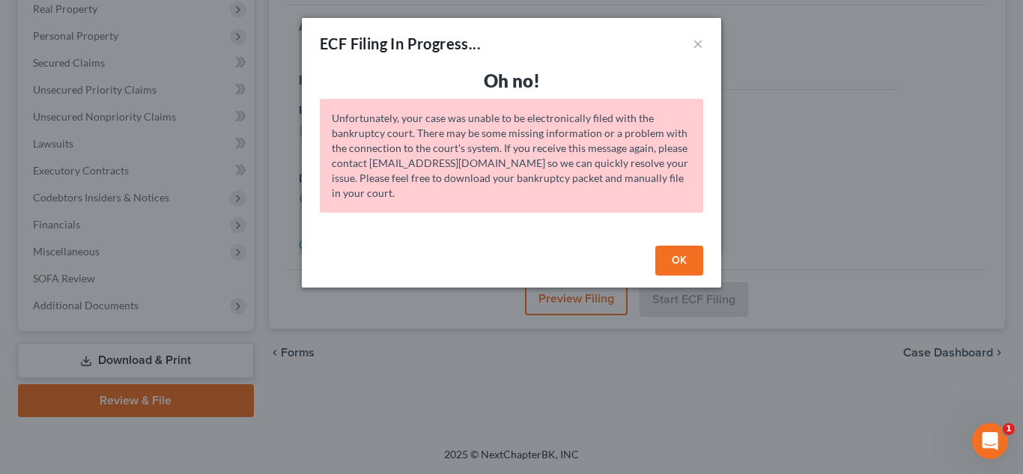
click at [667, 256] on button "OK" at bounding box center [679, 261] width 48 height 30
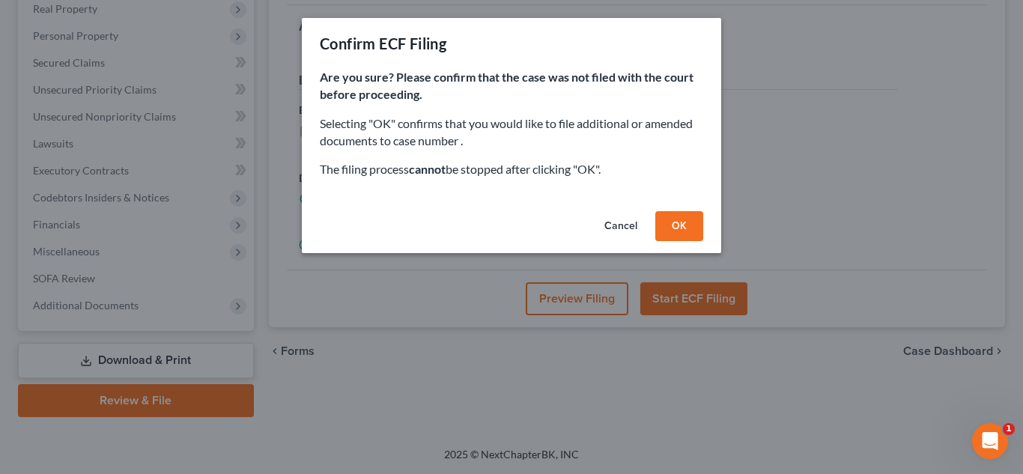
click at [693, 222] on button "OK" at bounding box center [679, 226] width 48 height 30
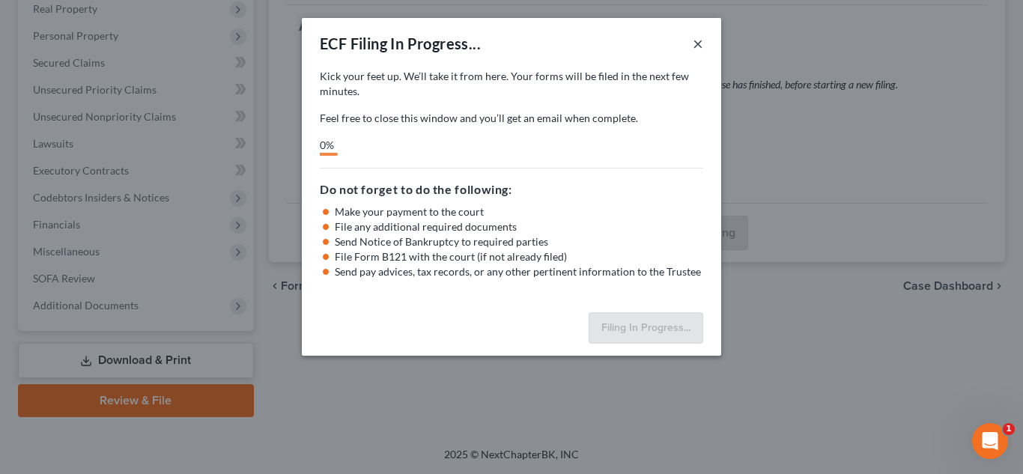
click at [696, 49] on button "×" at bounding box center [698, 43] width 10 height 18
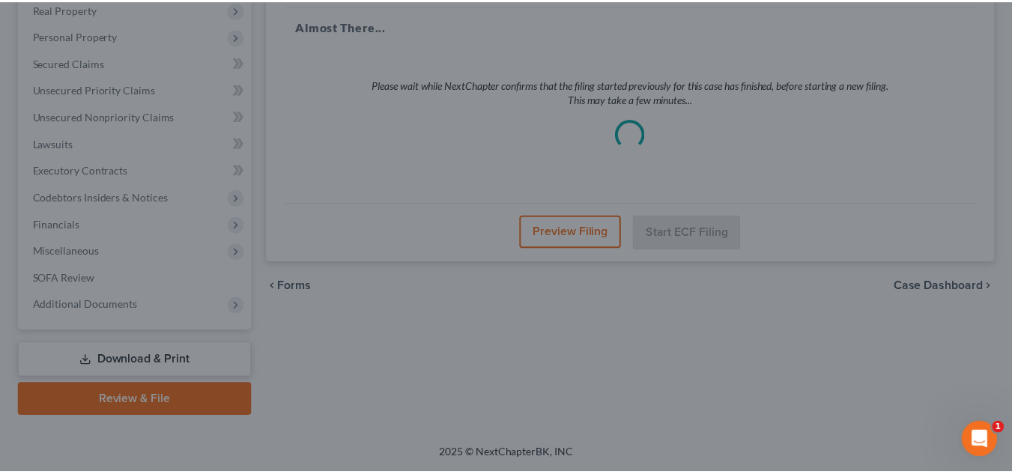
scroll to position [241, 0]
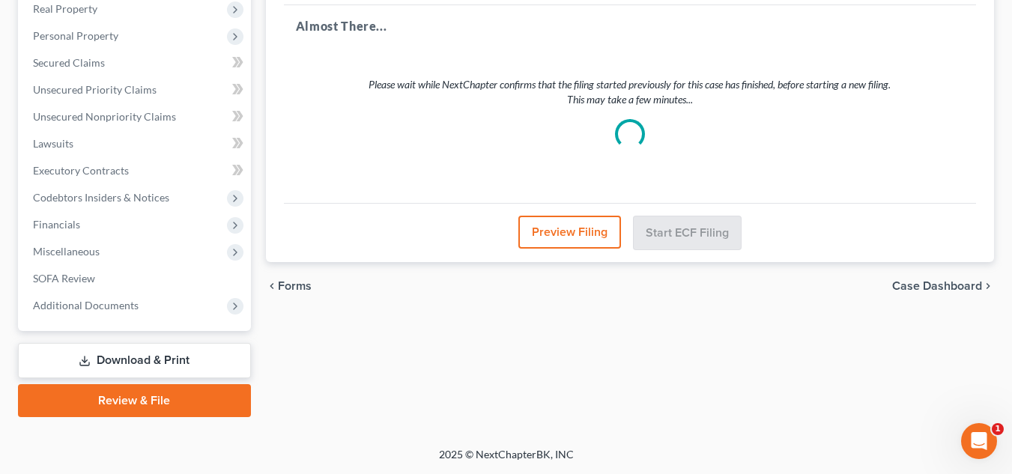
click at [118, 358] on link "Download & Print" at bounding box center [134, 360] width 233 height 35
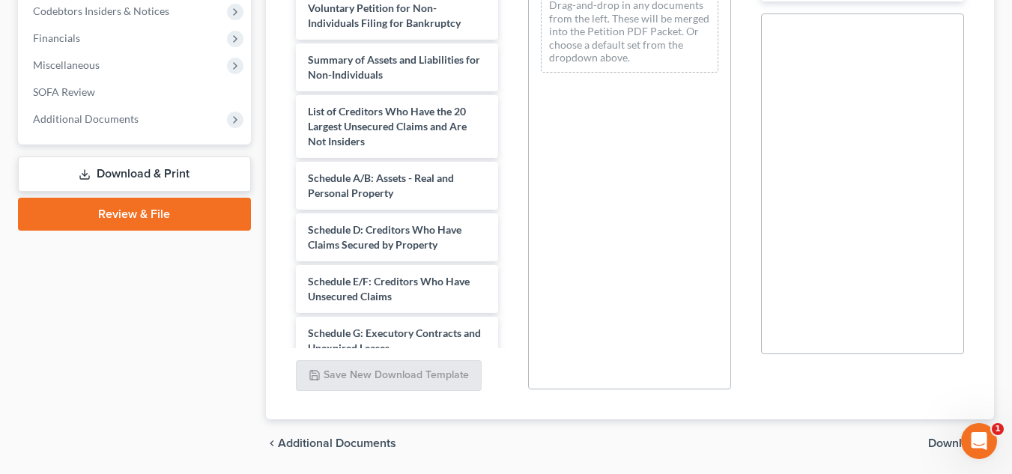
scroll to position [478, 0]
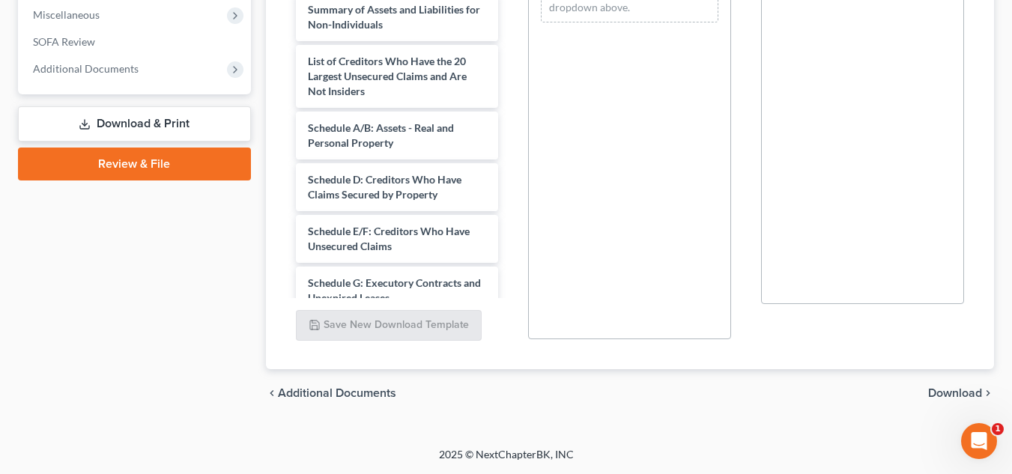
drag, startPoint x: 940, startPoint y: 383, endPoint x: 939, endPoint y: 394, distance: 11.3
click at [939, 394] on div "chevron_left Additional Documents Download chevron_right" at bounding box center [630, 393] width 728 height 48
click at [939, 394] on span "Download" at bounding box center [955, 393] width 54 height 12
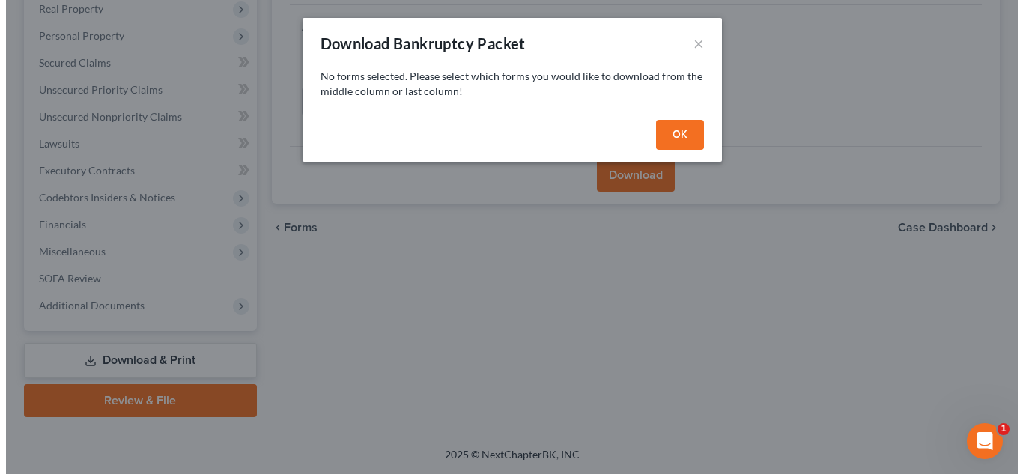
scroll to position [214, 0]
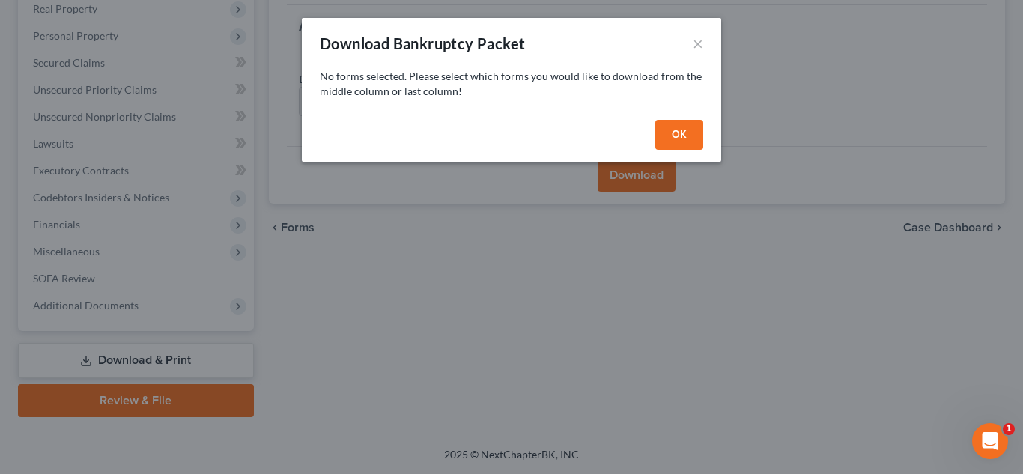
click at [672, 127] on button "OK" at bounding box center [679, 135] width 48 height 30
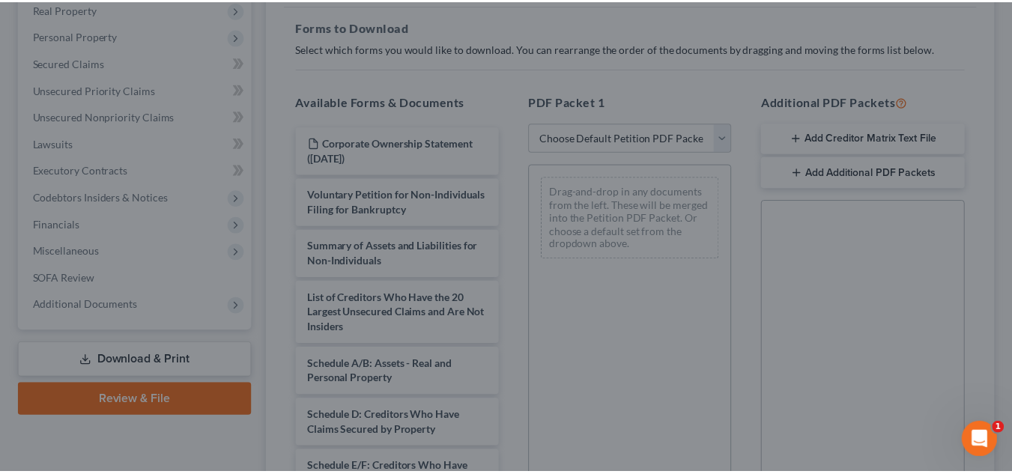
scroll to position [241, 0]
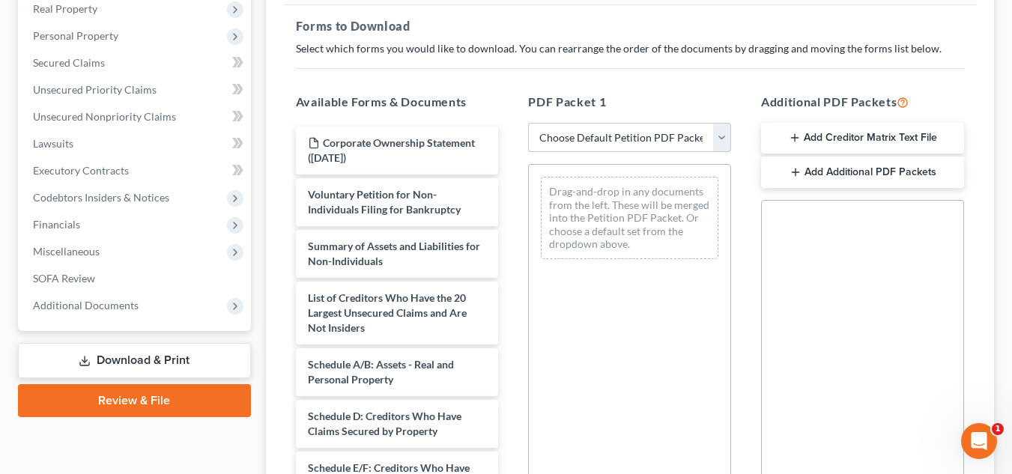
click at [612, 133] on select "Choose Default Petition PDF Packet Complete Bankruptcy Petition (all forms and …" at bounding box center [629, 138] width 203 height 30
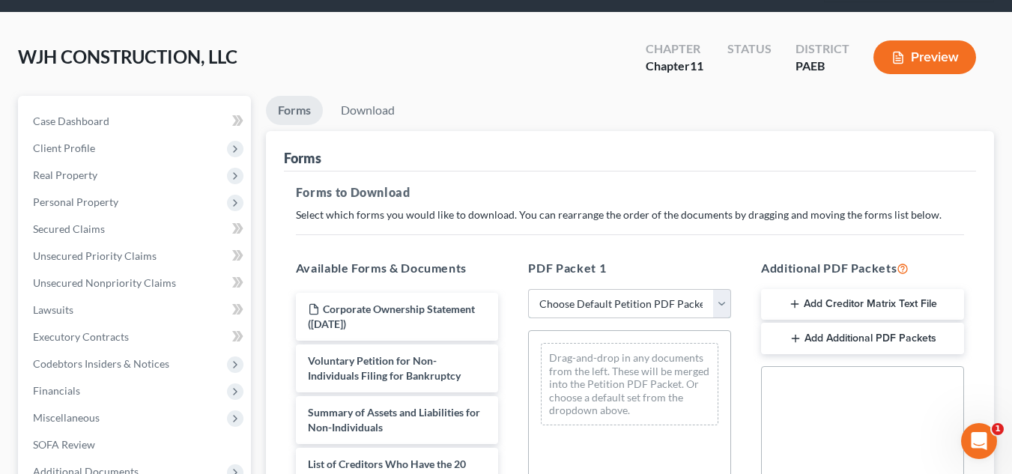
scroll to position [137, 0]
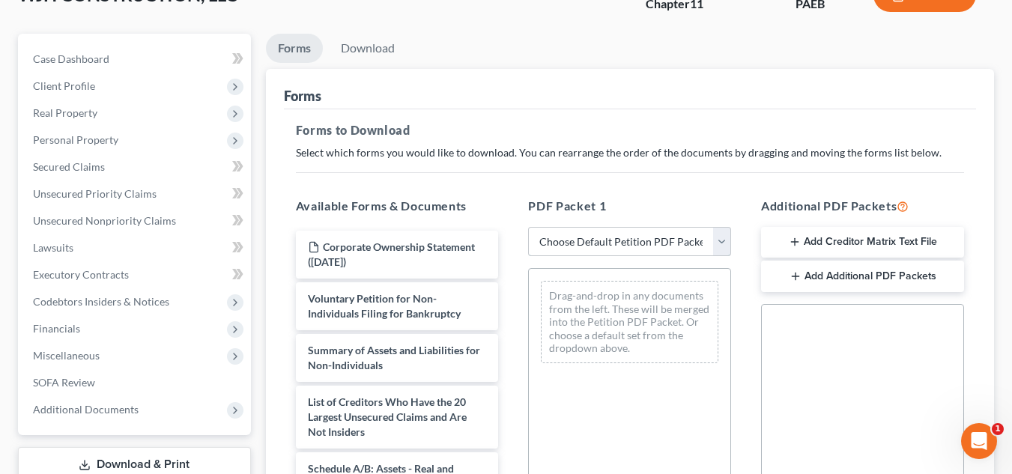
click at [723, 231] on select "Choose Default Petition PDF Packet Complete Bankruptcy Petition (all forms and …" at bounding box center [629, 242] width 203 height 30
select select "0"
click at [528, 227] on select "Choose Default Petition PDF Packet Complete Bankruptcy Petition (all forms and …" at bounding box center [629, 242] width 203 height 30
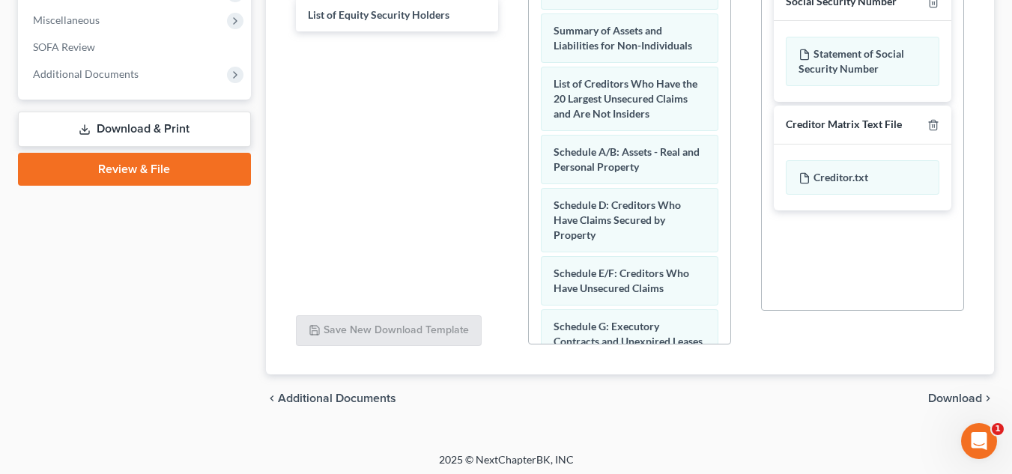
scroll to position [478, 0]
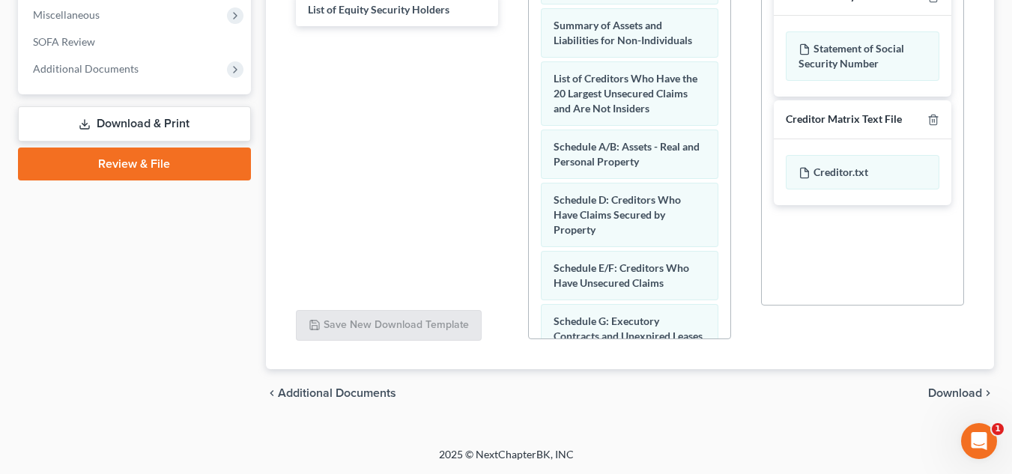
click at [955, 398] on span "Download" at bounding box center [955, 393] width 54 height 12
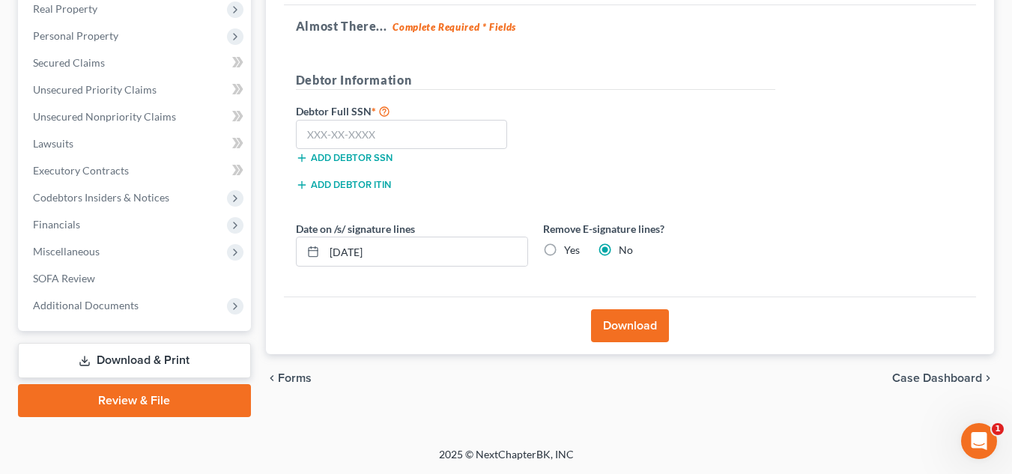
scroll to position [241, 0]
click at [409, 127] on input "text" at bounding box center [402, 135] width 212 height 30
type input "123-45-6789"
click at [437, 195] on div "Add debtor ITIN" at bounding box center [411, 189] width 247 height 27
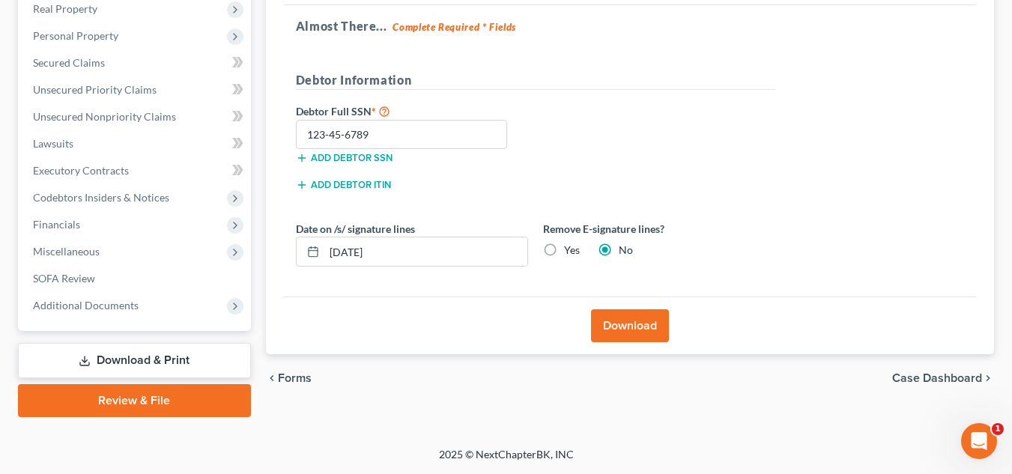
click at [641, 326] on button "Download" at bounding box center [630, 325] width 78 height 33
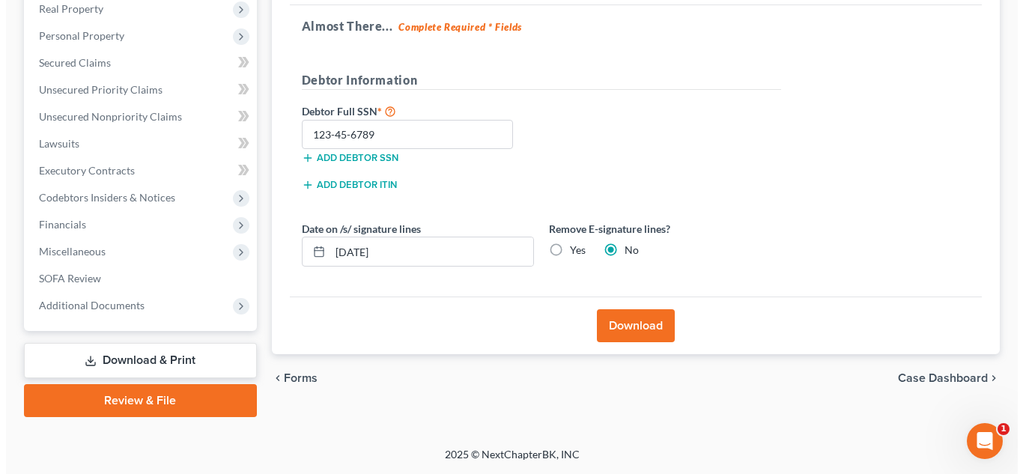
scroll to position [214, 0]
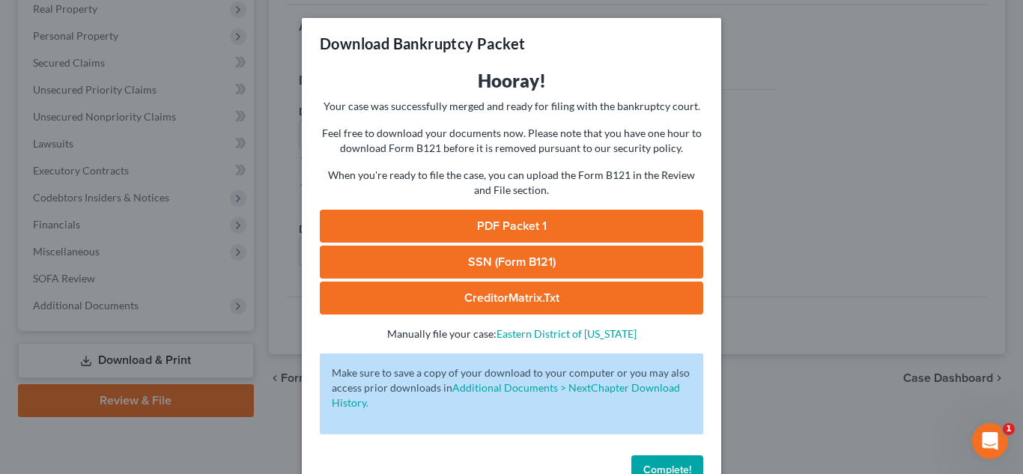
click at [524, 225] on link "PDF Packet 1" at bounding box center [511, 226] width 383 height 33
click at [523, 261] on link "SSN (Form B121)" at bounding box center [511, 262] width 383 height 33
click at [465, 284] on link "CreditorMatrix.txt" at bounding box center [511, 298] width 383 height 33
click at [484, 230] on link "PDF Packet 1" at bounding box center [511, 226] width 383 height 33
click at [631, 470] on button "Complete!" at bounding box center [667, 470] width 72 height 30
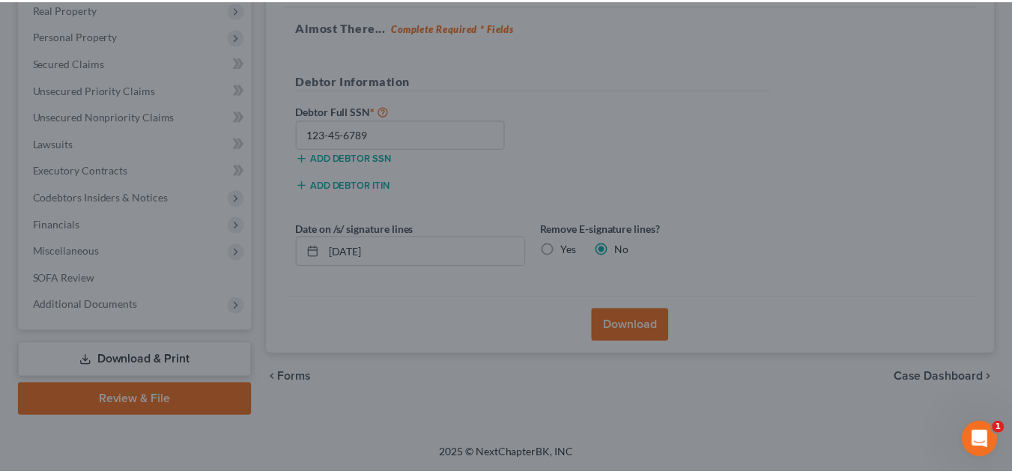
scroll to position [241, 0]
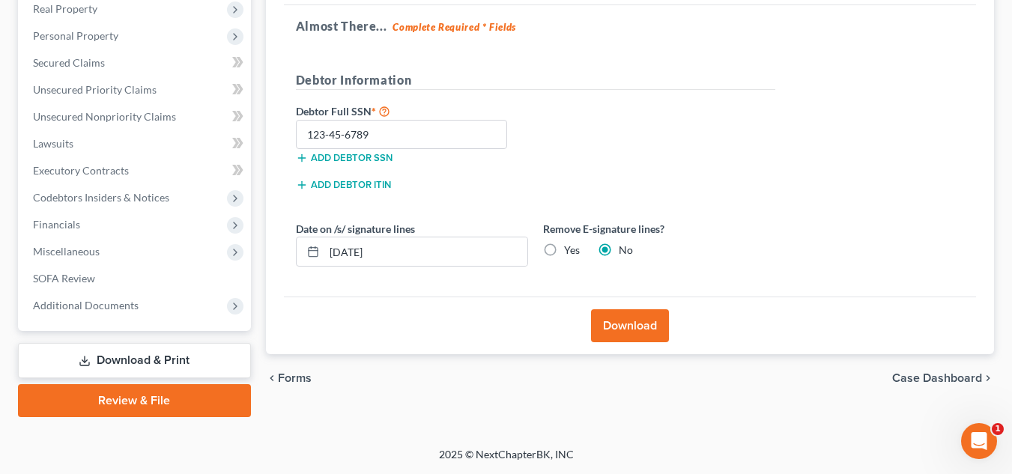
click at [595, 326] on button "Download" at bounding box center [630, 325] width 78 height 33
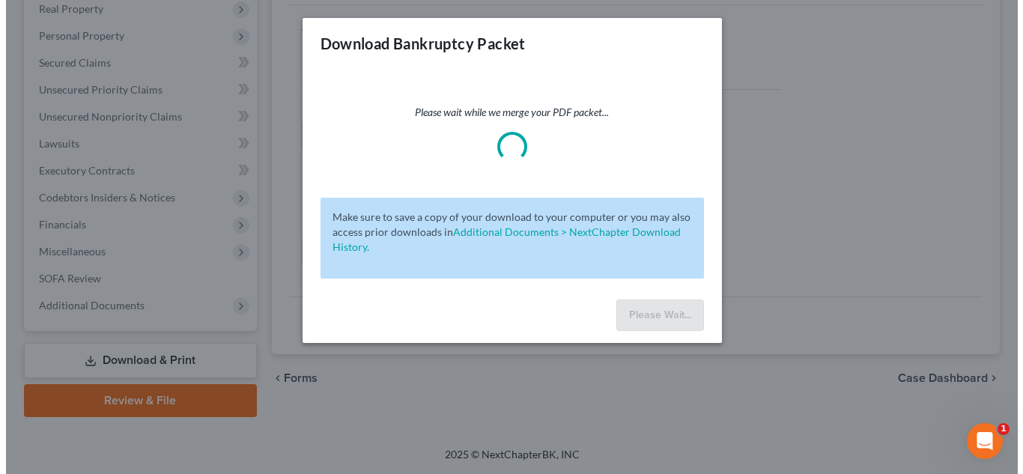
scroll to position [214, 0]
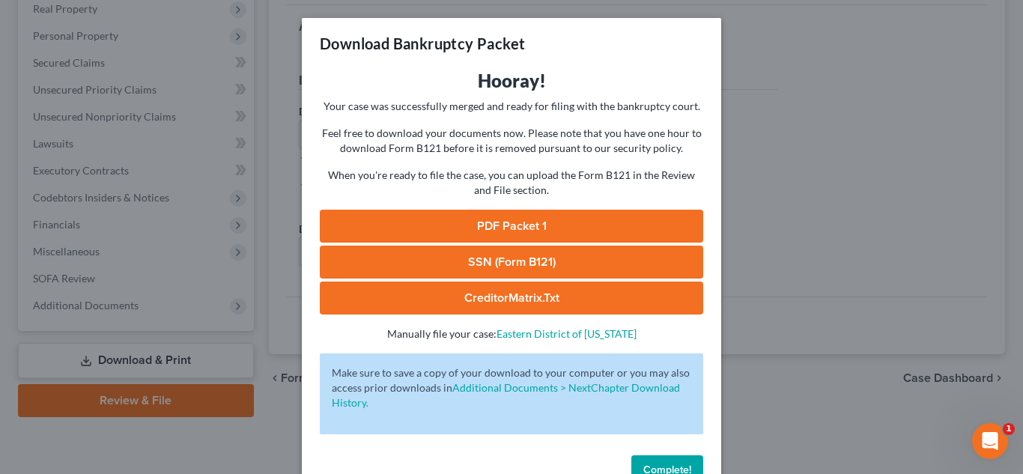
click at [495, 225] on link "PDF Packet 1" at bounding box center [511, 226] width 383 height 33
